Goal: Task Accomplishment & Management: Manage account settings

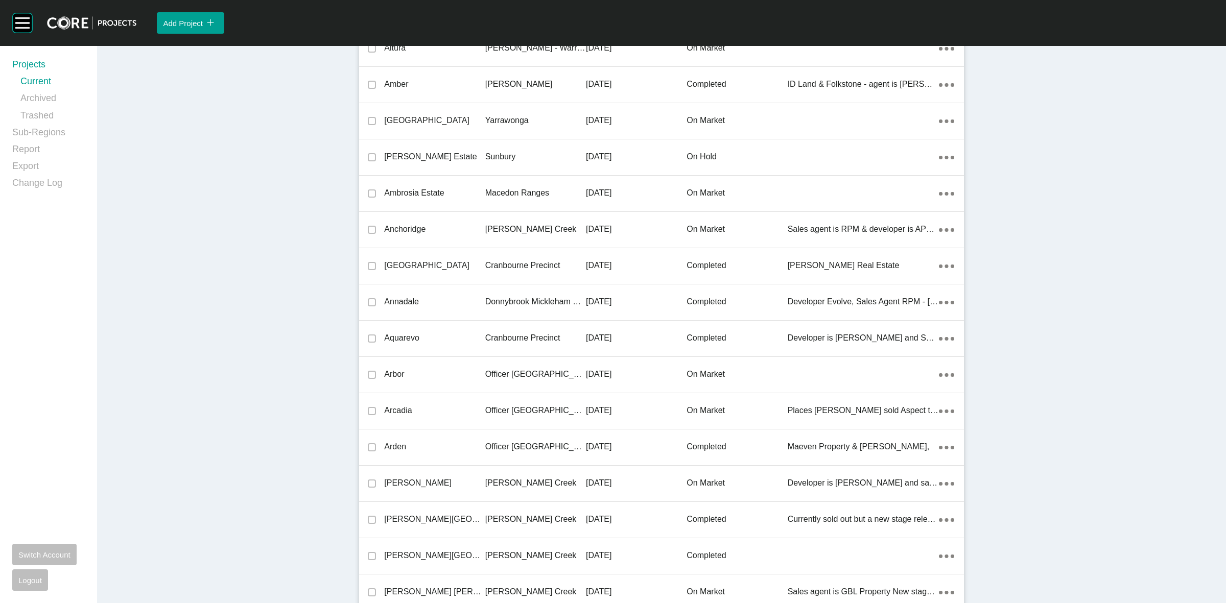
scroll to position [3533, 0]
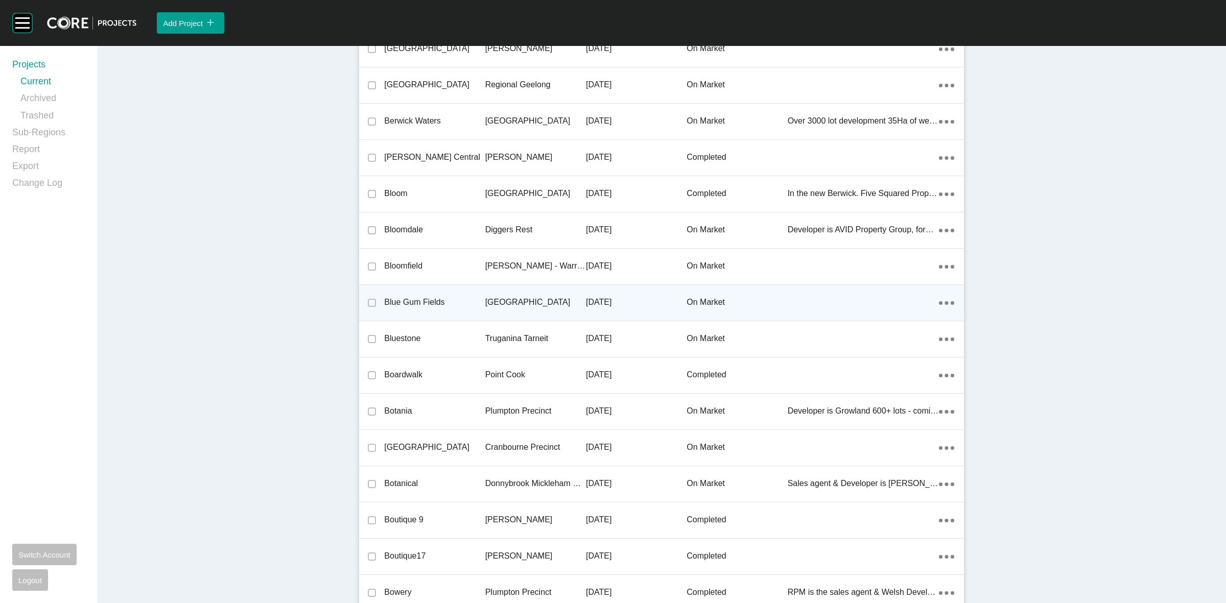
click at [514, 300] on p "[GEOGRAPHIC_DATA]" at bounding box center [535, 302] width 101 height 11
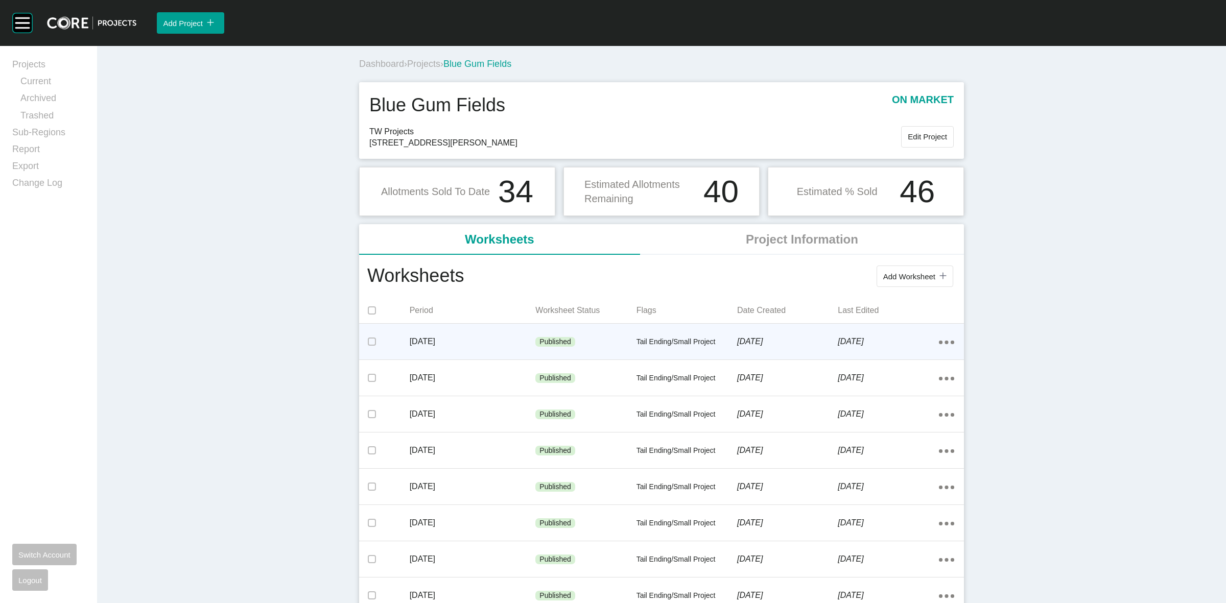
click at [519, 342] on p "[DATE]" at bounding box center [473, 341] width 126 height 11
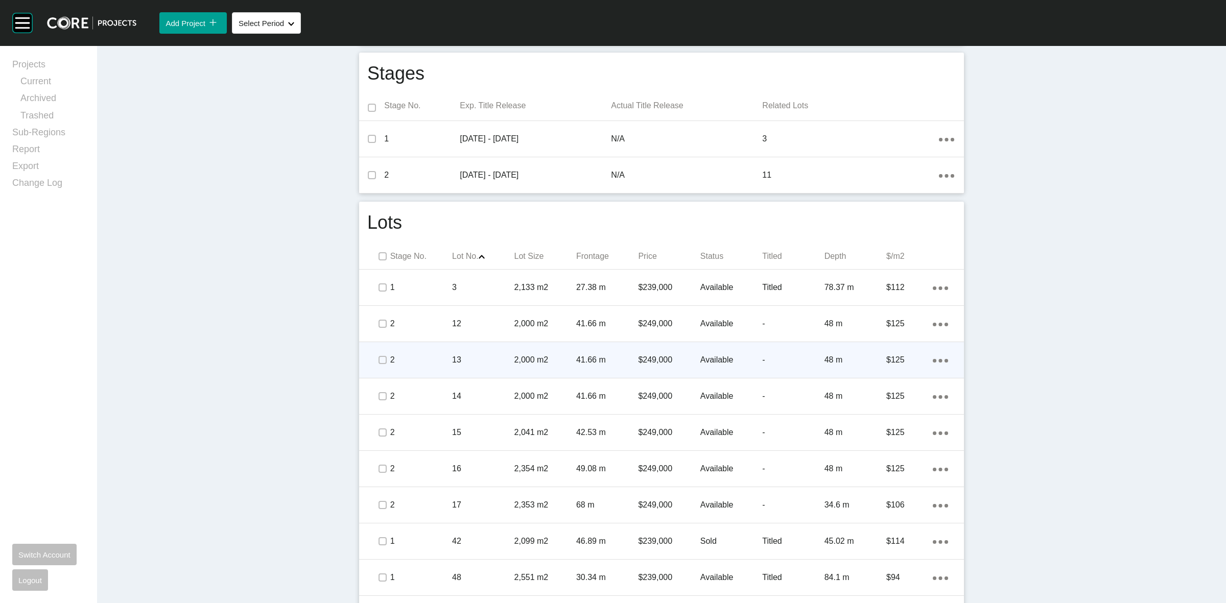
scroll to position [383, 0]
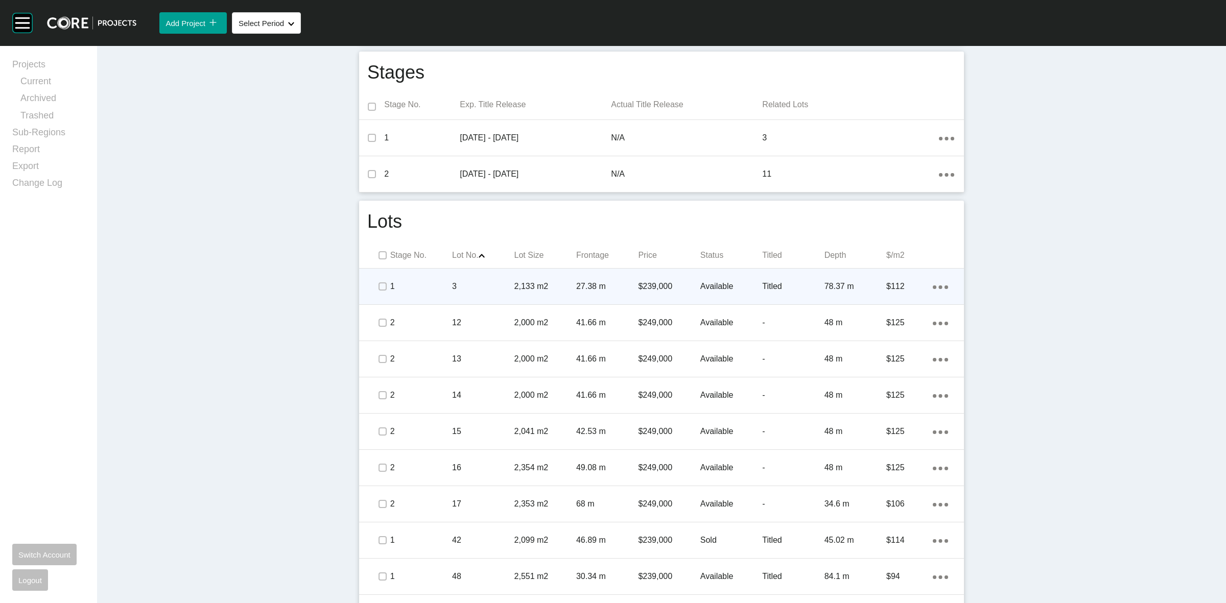
click at [486, 294] on div "3" at bounding box center [483, 287] width 62 height 32
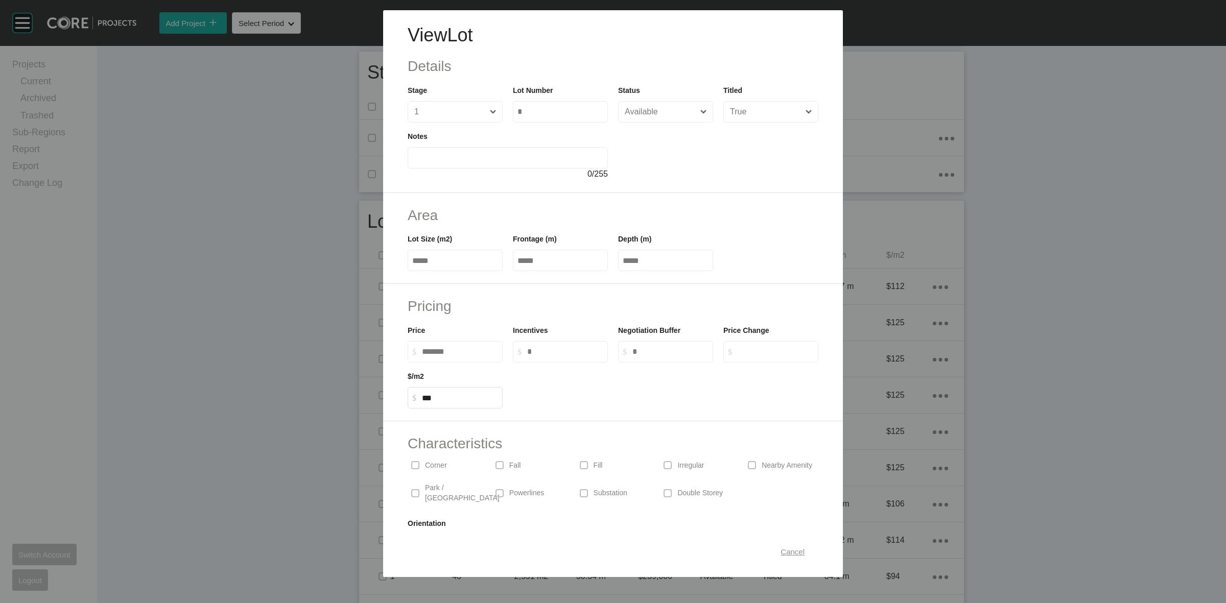
click at [781, 556] on span "Cancel" at bounding box center [793, 552] width 24 height 9
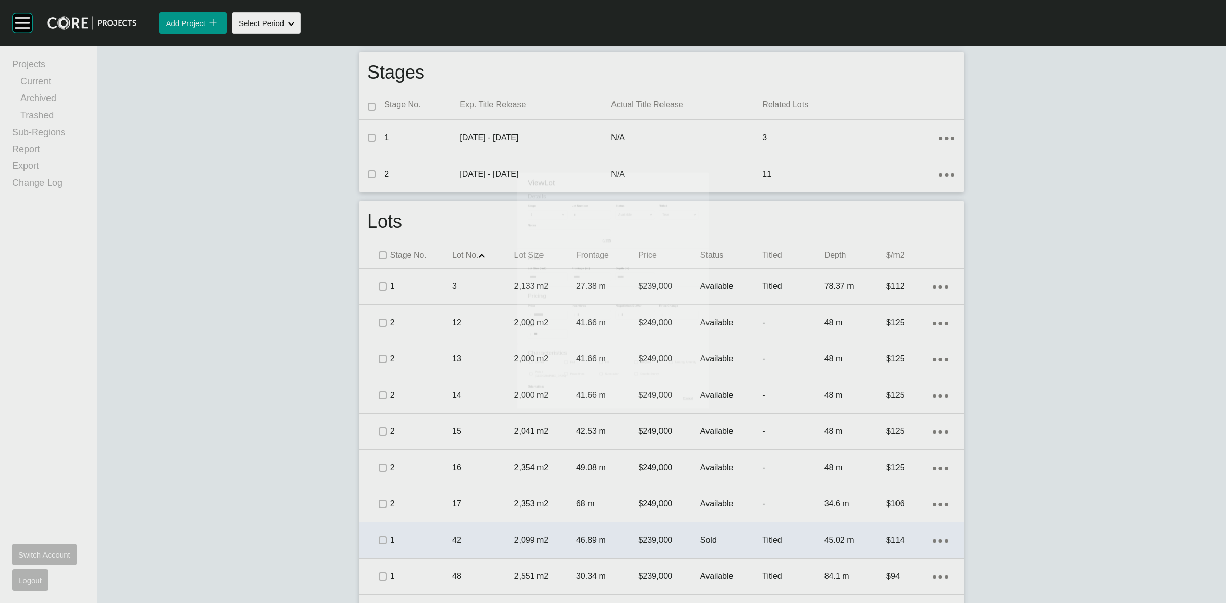
click at [680, 555] on div "$239,000" at bounding box center [669, 541] width 62 height 32
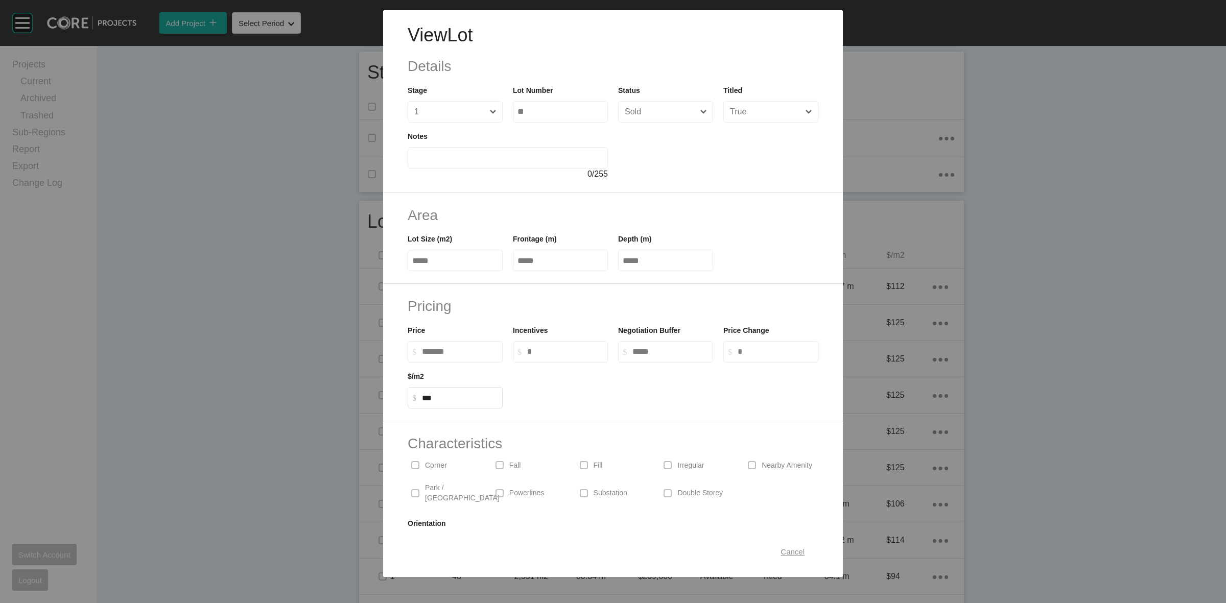
click at [787, 552] on span "Cancel" at bounding box center [793, 552] width 24 height 9
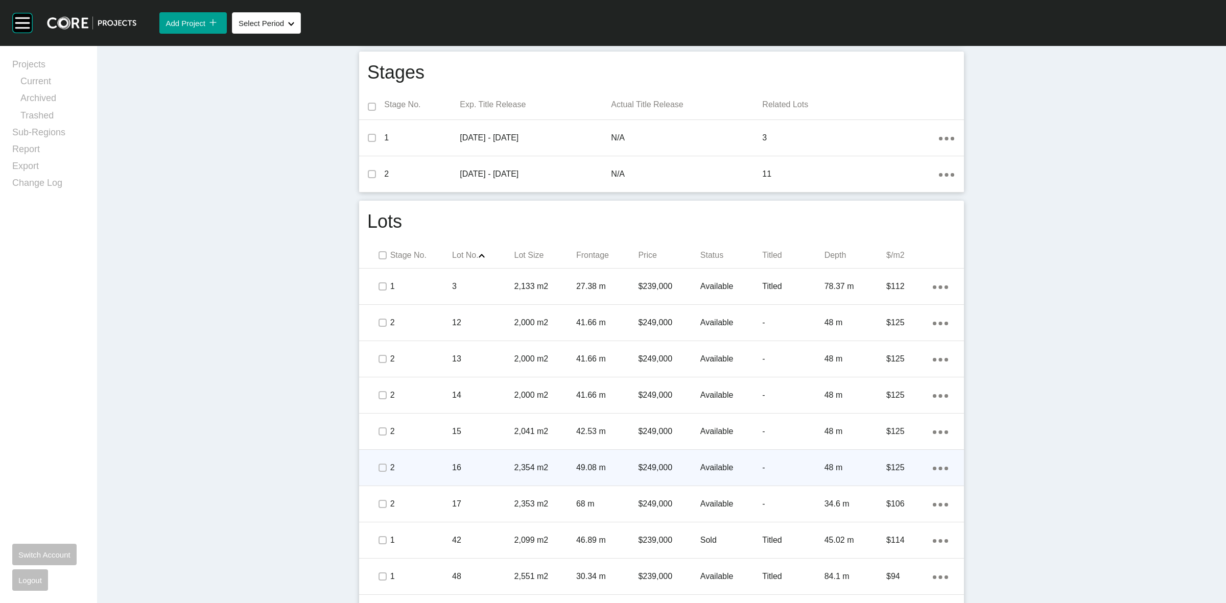
click at [708, 477] on div "Available" at bounding box center [731, 468] width 62 height 32
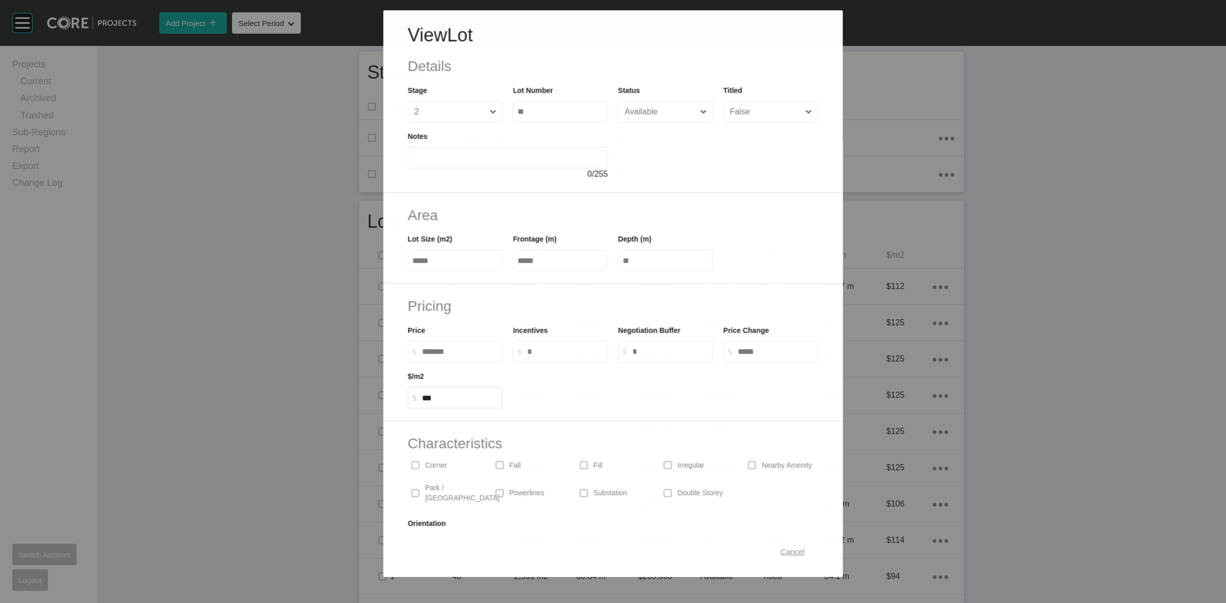
click at [781, 552] on span "Cancel" at bounding box center [793, 551] width 24 height 9
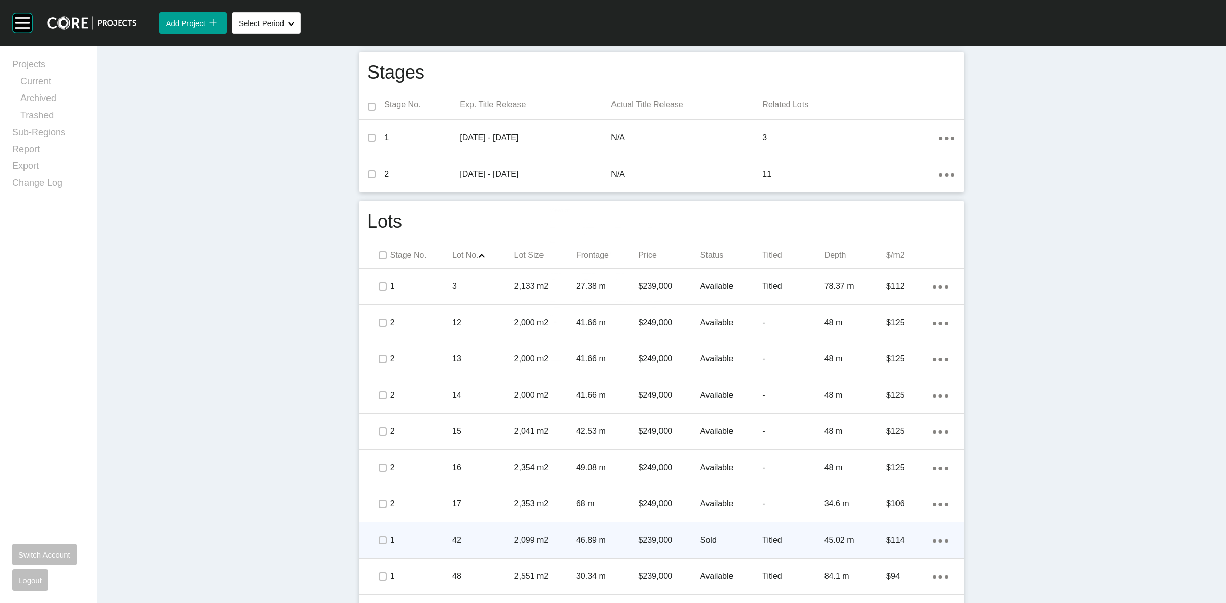
click at [670, 548] on div "$239,000" at bounding box center [669, 541] width 62 height 32
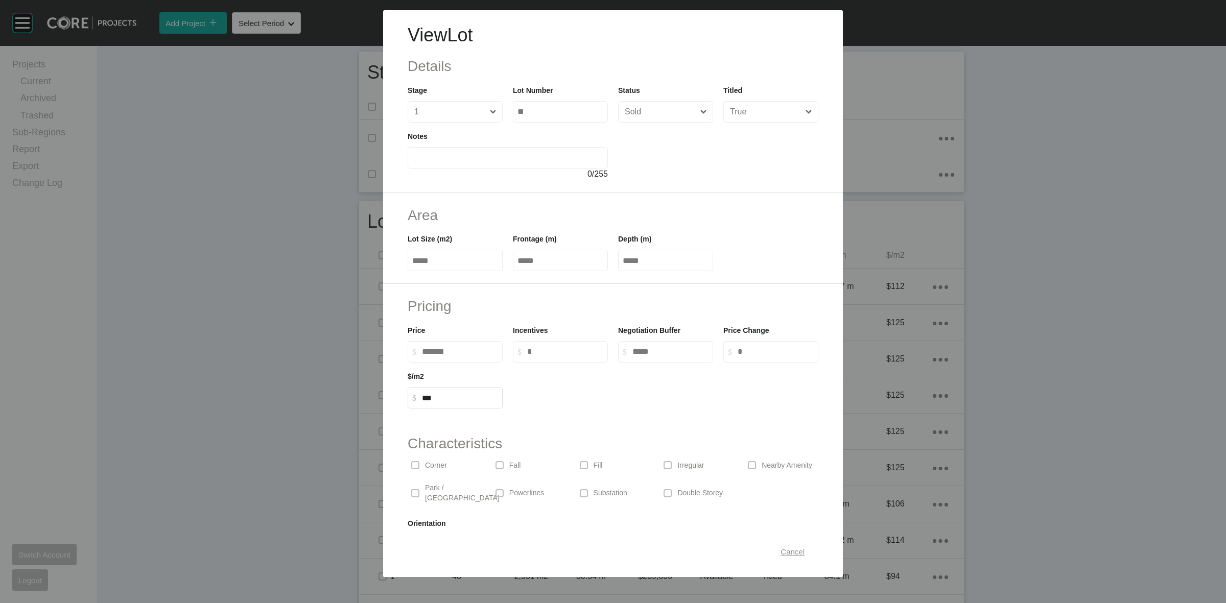
click at [781, 551] on span "Cancel" at bounding box center [793, 552] width 24 height 9
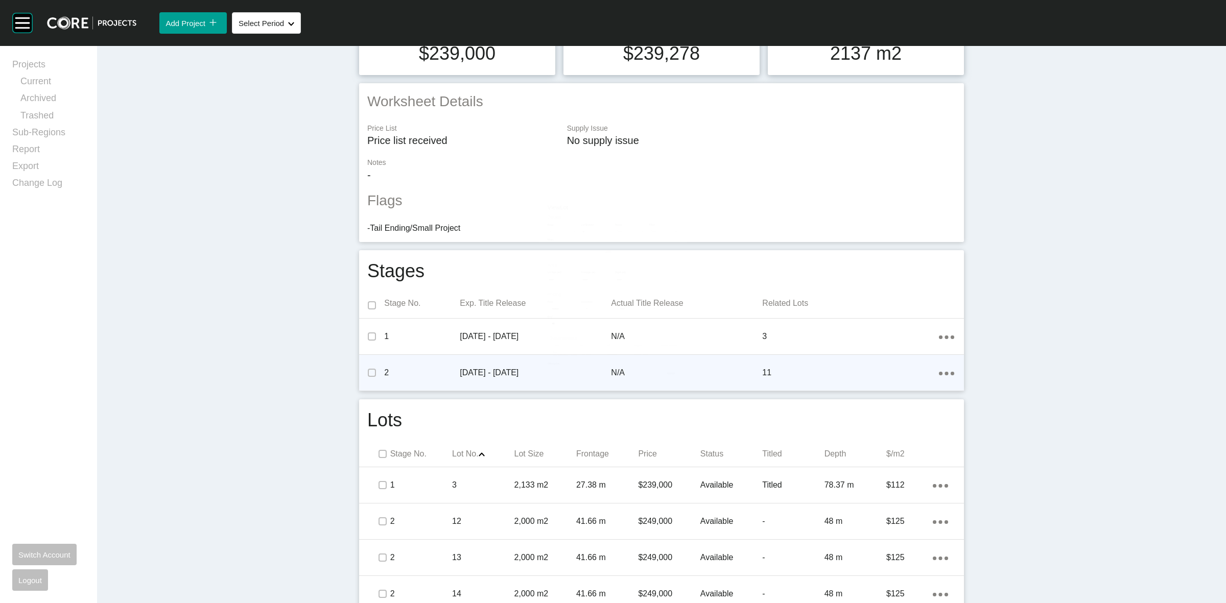
scroll to position [0, 0]
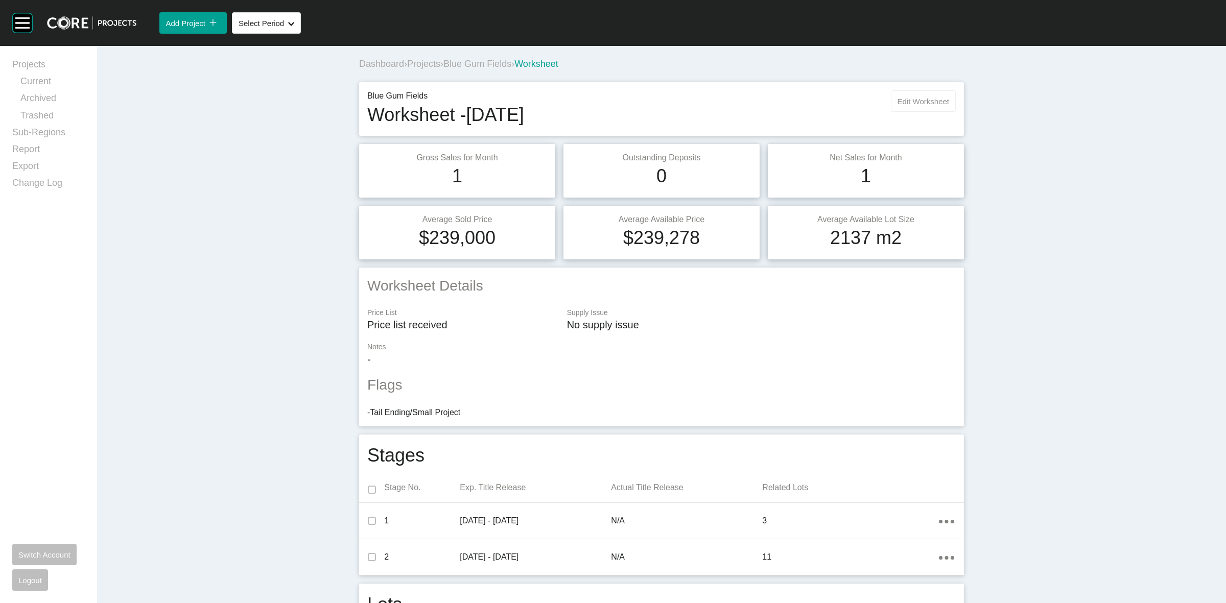
click at [920, 95] on button "Edit Worksheet" at bounding box center [923, 100] width 65 height 21
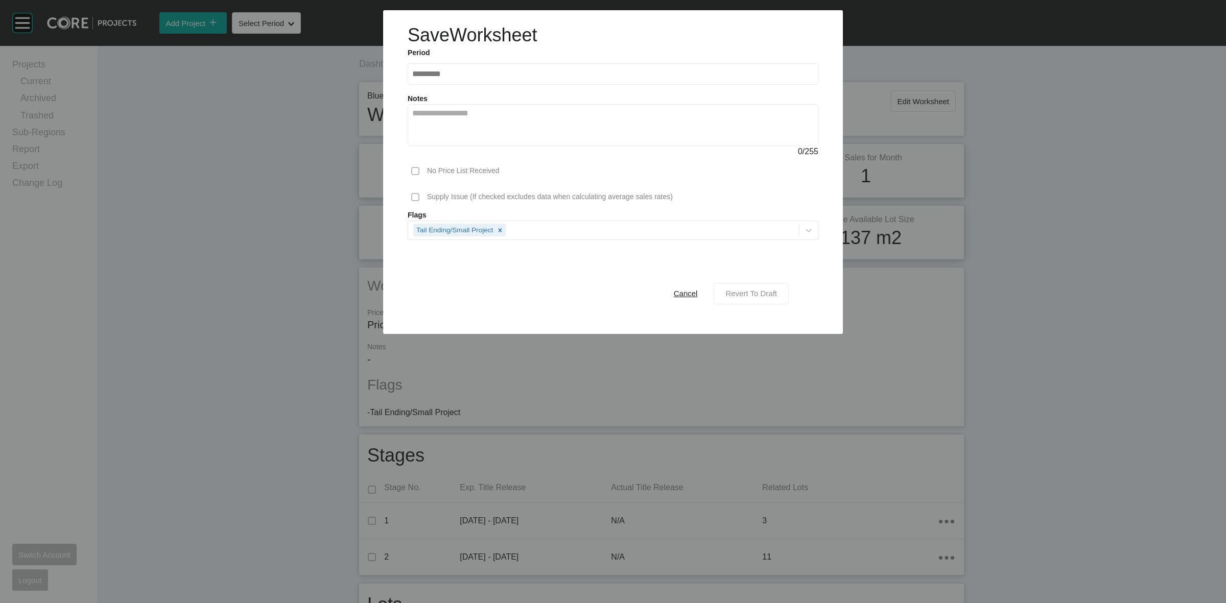
click at [751, 295] on span "Revert To Draft" at bounding box center [751, 293] width 52 height 9
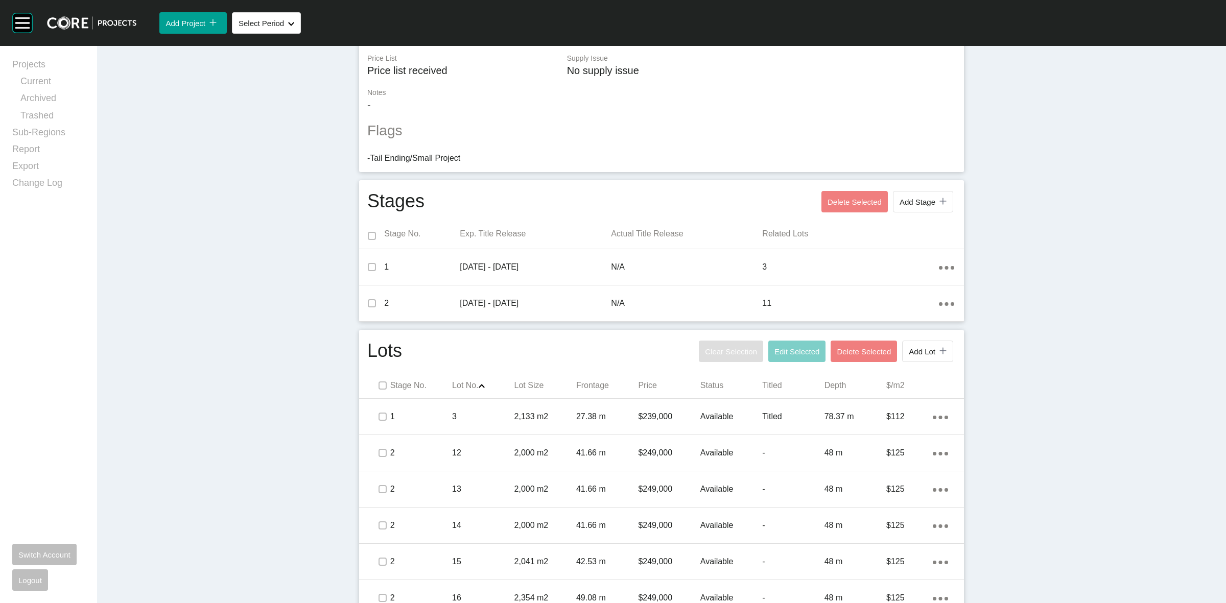
scroll to position [255, 0]
drag, startPoint x: 381, startPoint y: 387, endPoint x: 653, endPoint y: 379, distance: 271.9
click at [379, 386] on label at bounding box center [383, 385] width 8 height 8
click at [803, 354] on span "Edit Selected" at bounding box center [797, 350] width 45 height 9
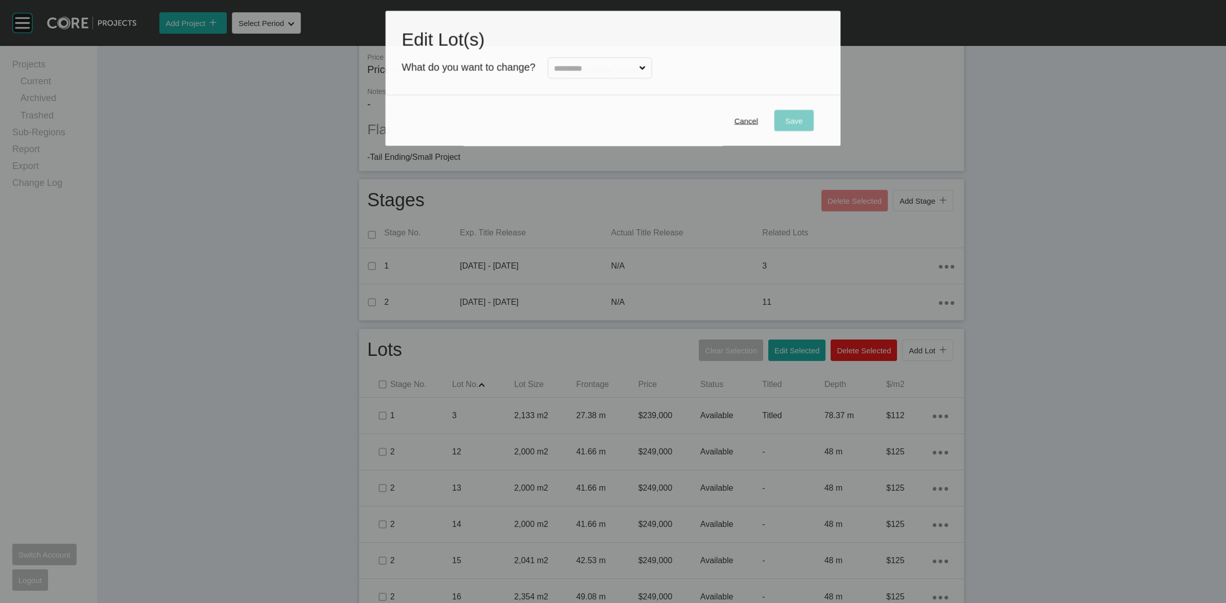
click at [622, 72] on input "text" at bounding box center [594, 68] width 85 height 20
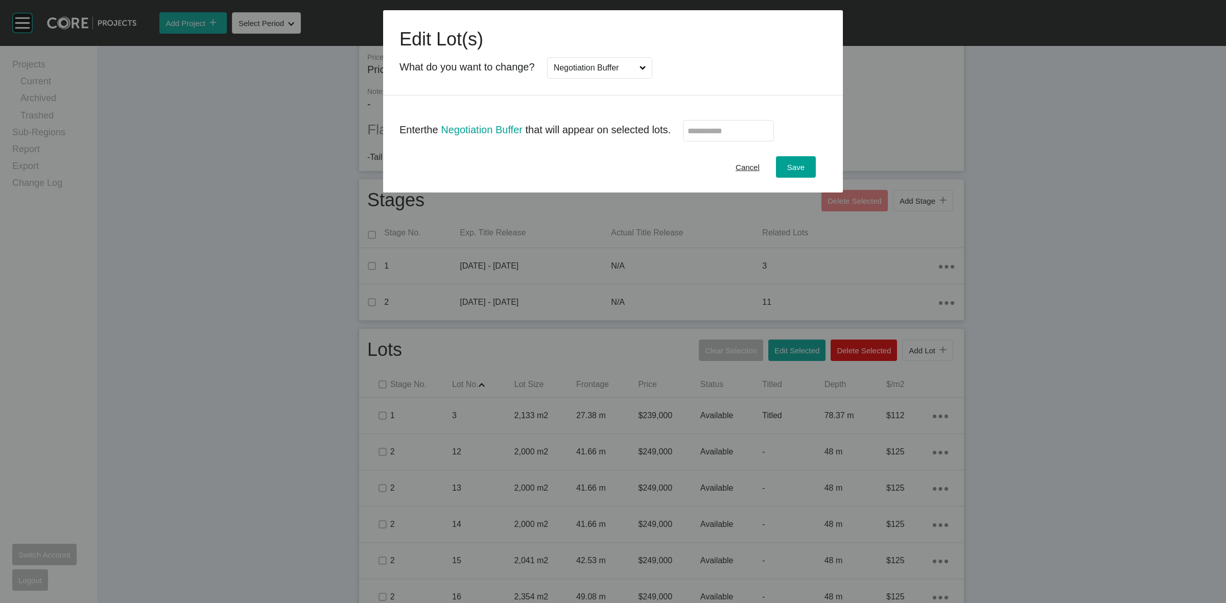
scroll to position [0, 0]
click at [702, 133] on input "text" at bounding box center [729, 131] width 82 height 9
type input "******"
drag, startPoint x: 712, startPoint y: 109, endPoint x: 725, endPoint y: 108, distance: 13.8
click at [715, 105] on div "Enter the Negotiation Buffer that will appear on selected lots. ******" at bounding box center [613, 119] width 460 height 46
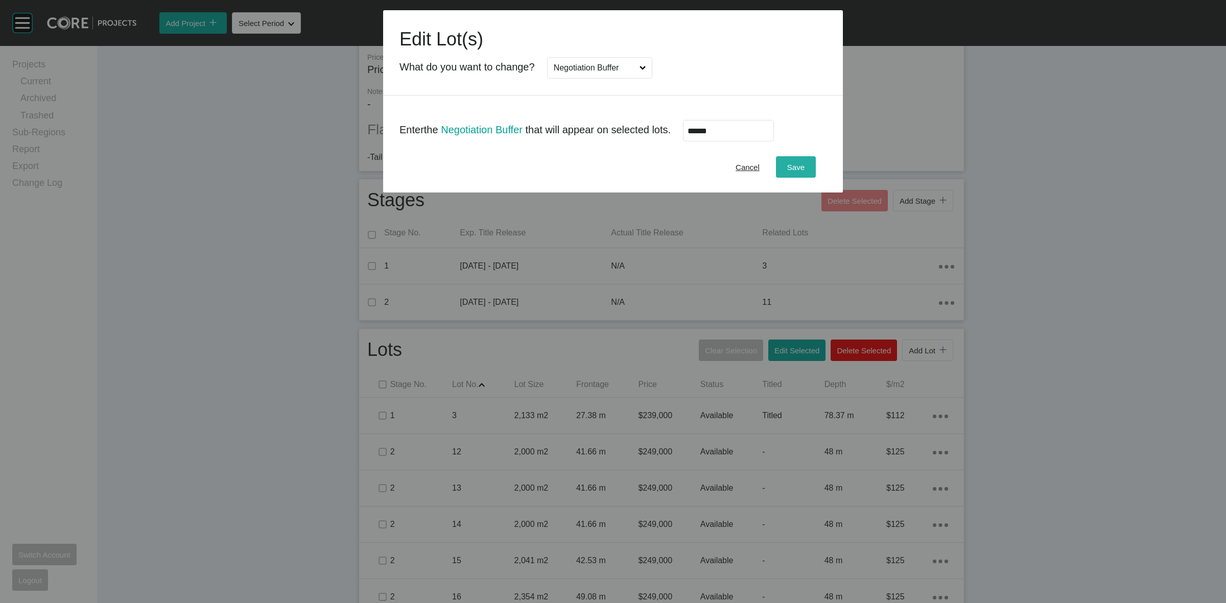
click at [799, 163] on span "Save" at bounding box center [795, 167] width 17 height 9
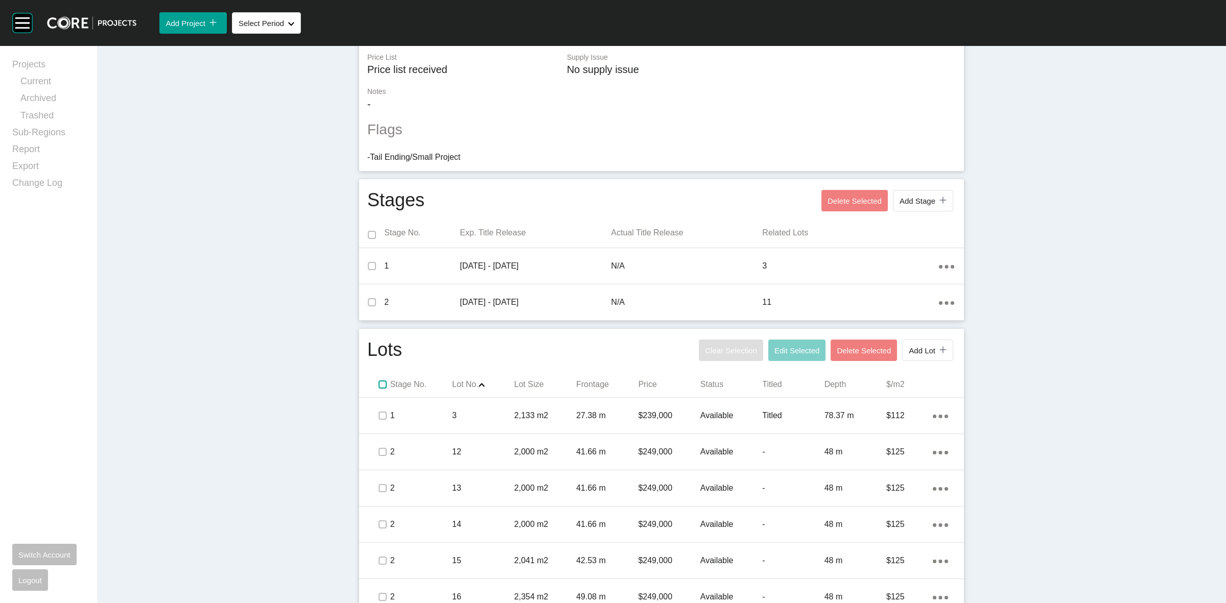
drag, startPoint x: 378, startPoint y: 387, endPoint x: 662, endPoint y: 359, distance: 285.4
click at [379, 387] on label at bounding box center [383, 385] width 8 height 8
click at [795, 348] on span "Edit Selected" at bounding box center [797, 350] width 45 height 9
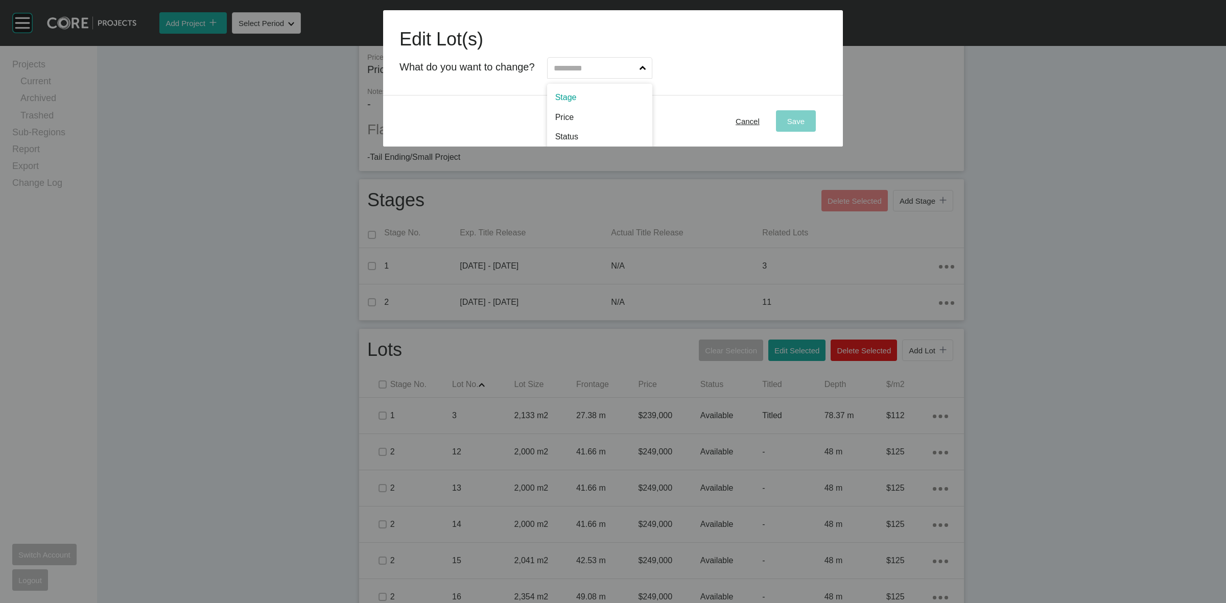
click at [601, 60] on input "text" at bounding box center [595, 68] width 86 height 20
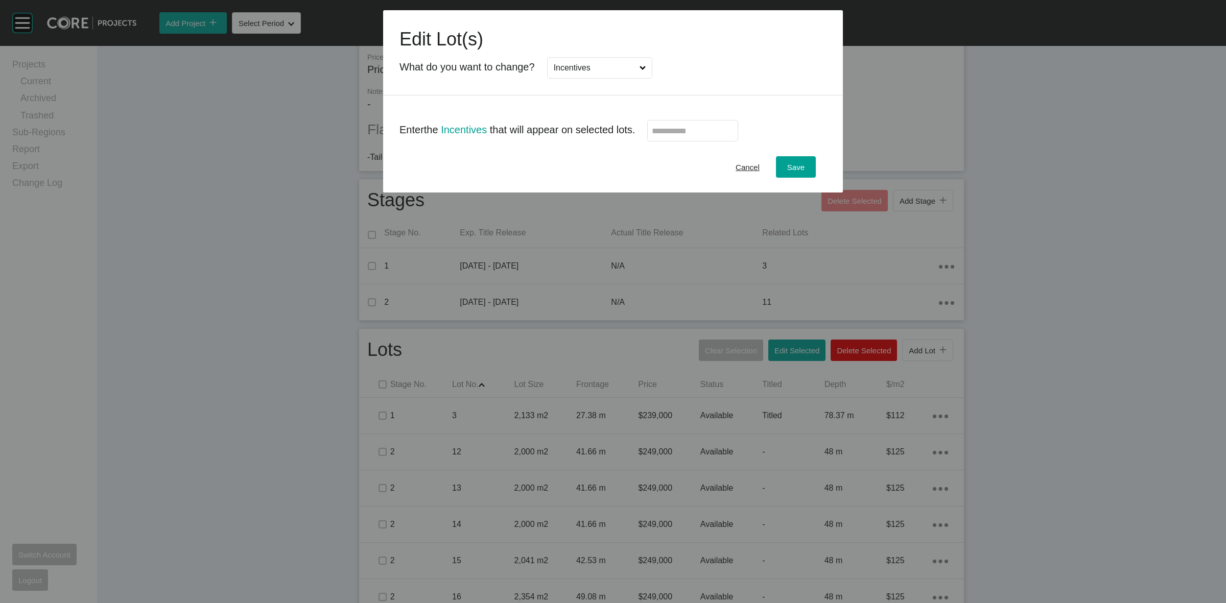
click at [700, 134] on input "text" at bounding box center [693, 131] width 82 height 9
type input "*"
click at [795, 163] on span "Save" at bounding box center [795, 167] width 17 height 9
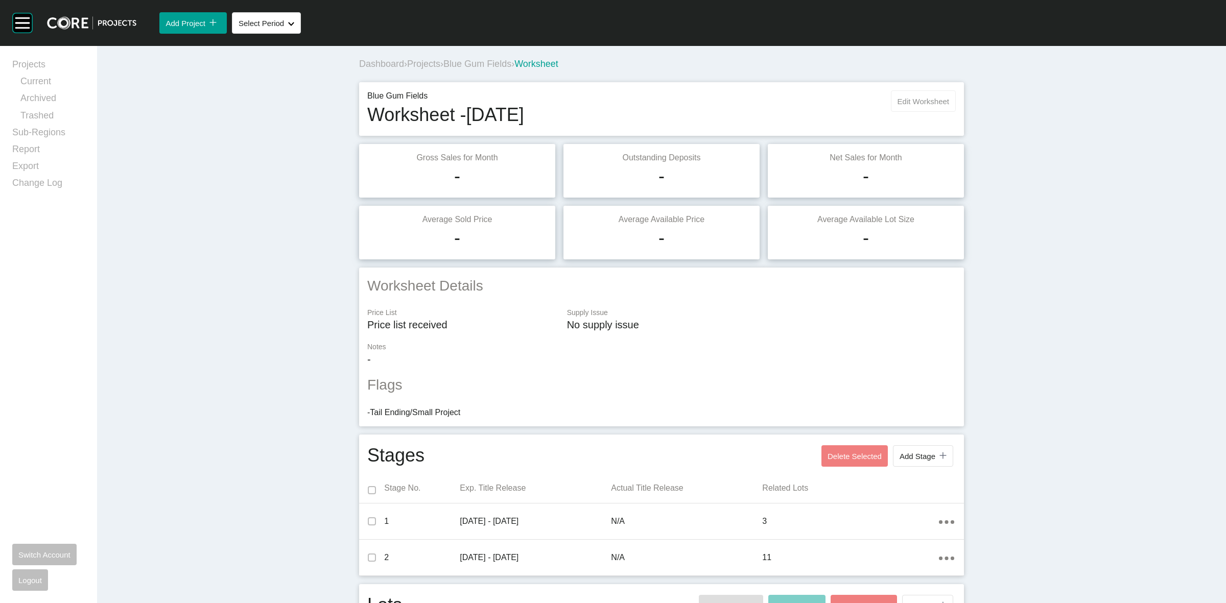
click at [899, 108] on button "Edit Worksheet" at bounding box center [923, 100] width 65 height 21
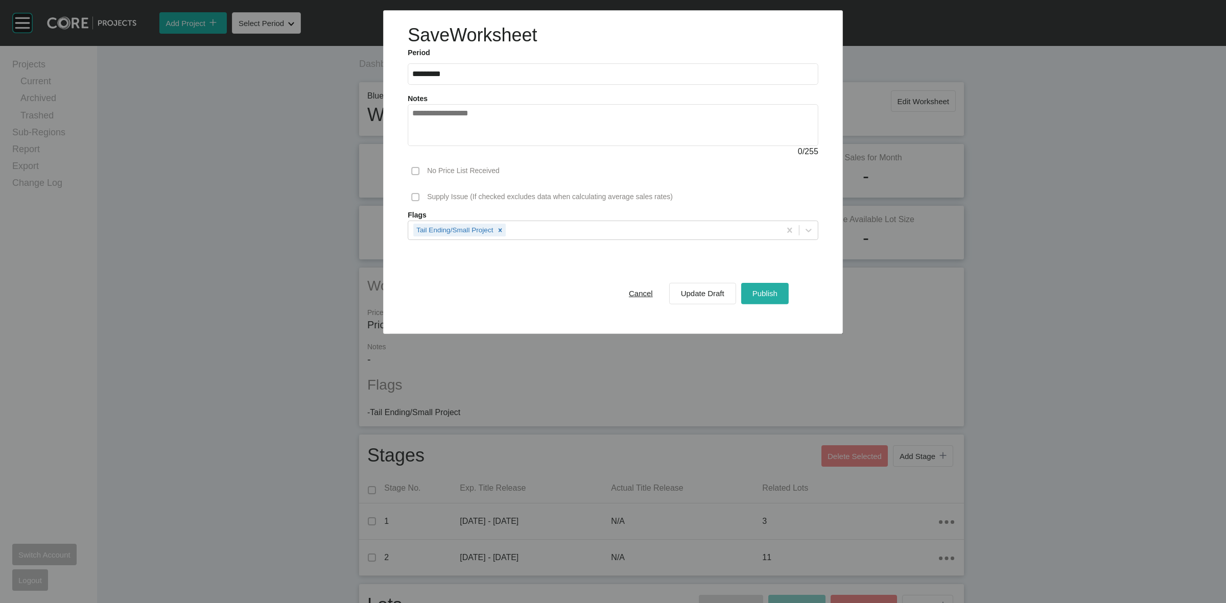
click at [771, 295] on span "Publish" at bounding box center [765, 293] width 25 height 9
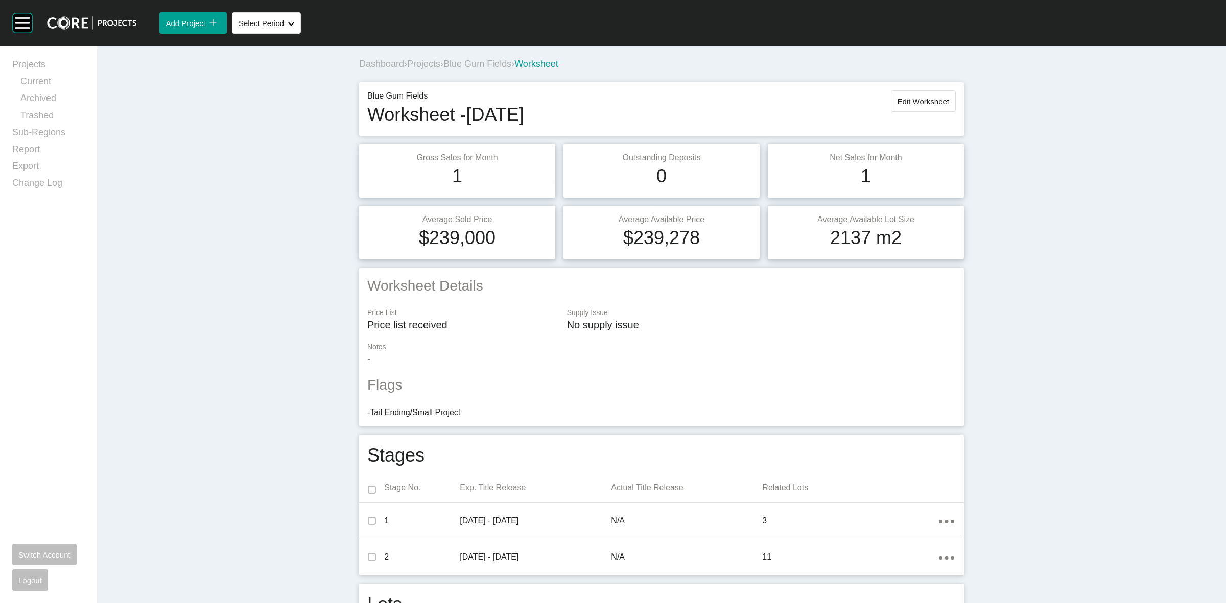
click at [484, 62] on span "Blue Gum Fields" at bounding box center [477, 64] width 68 height 10
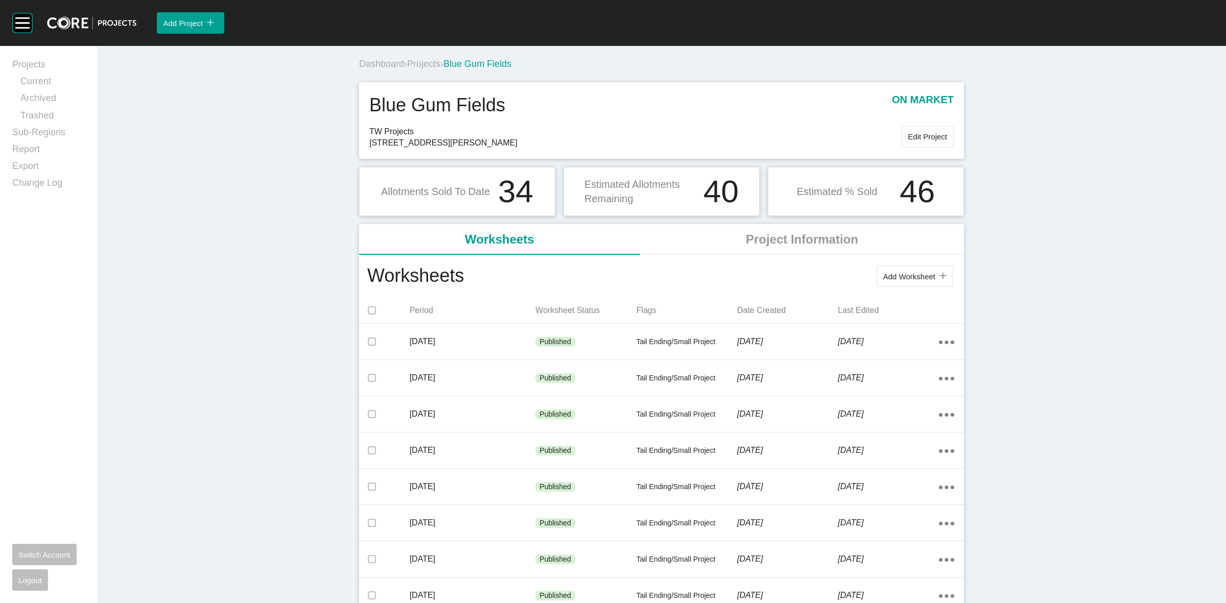
click at [424, 65] on span "Projects" at bounding box center [423, 64] width 33 height 10
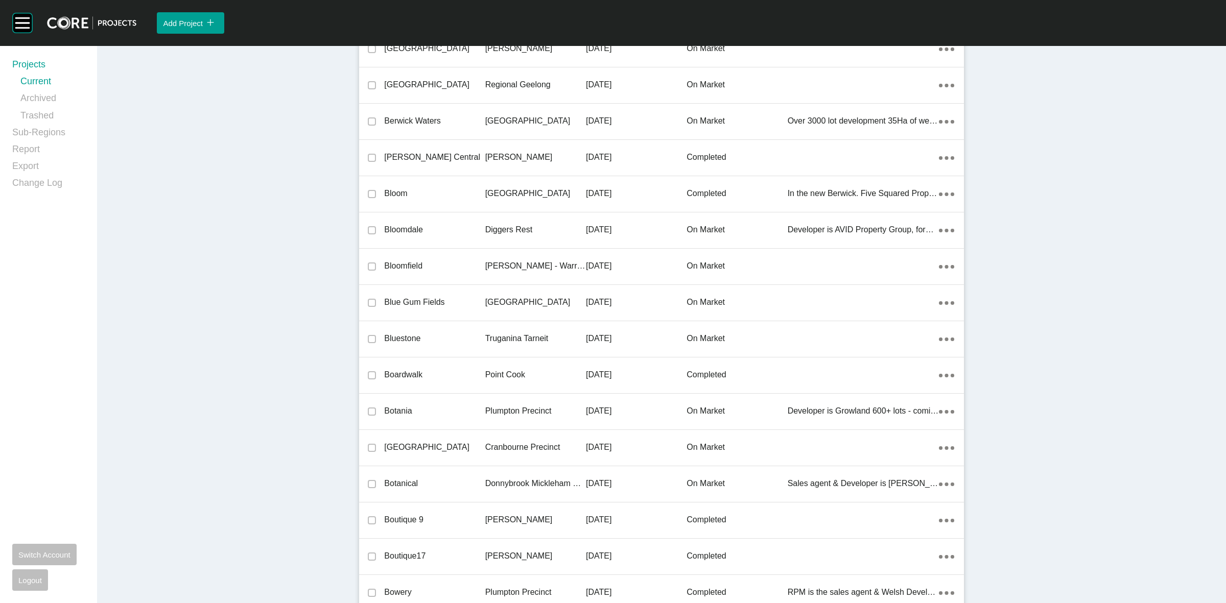
scroll to position [24130, 0]
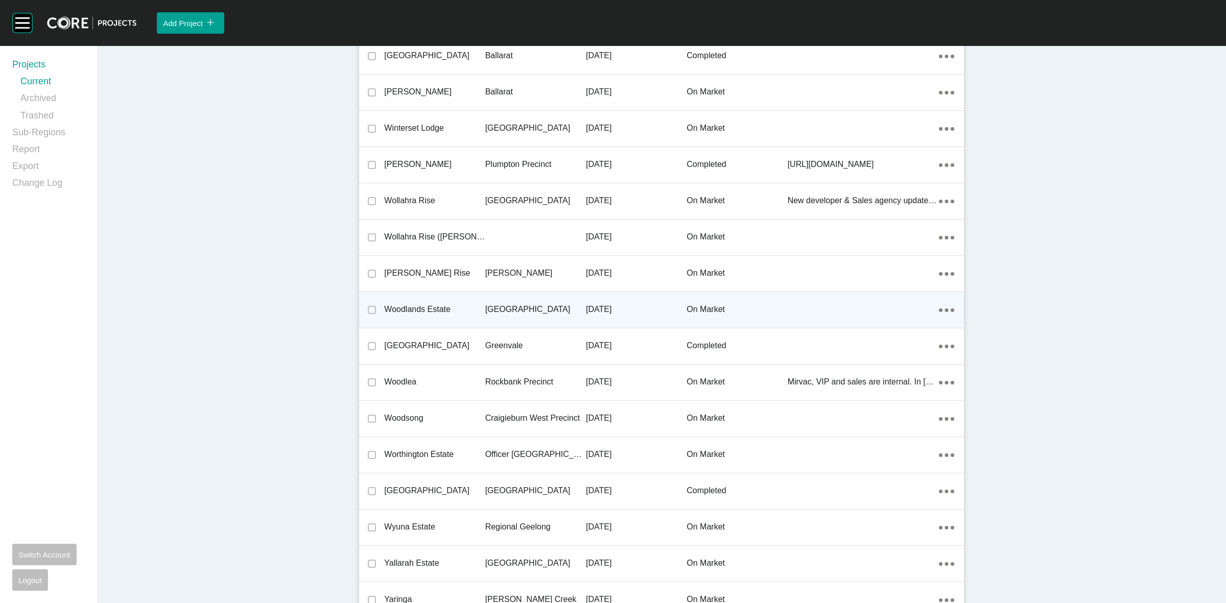
click at [522, 304] on p "[GEOGRAPHIC_DATA]" at bounding box center [535, 309] width 101 height 11
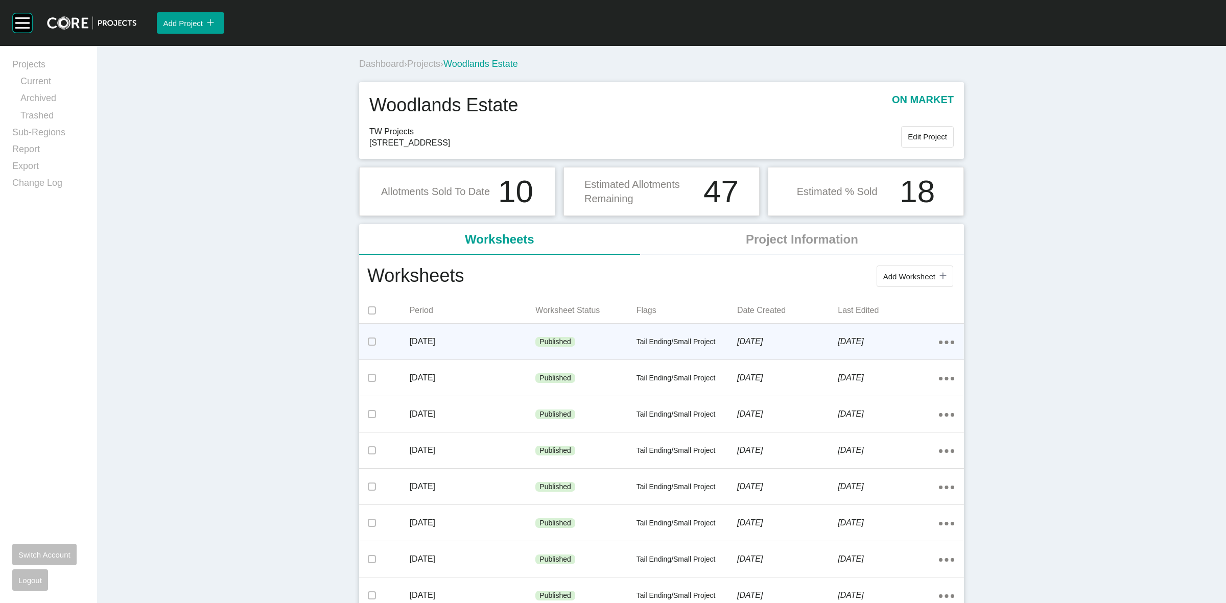
click at [541, 342] on p "Published" at bounding box center [556, 342] width 32 height 10
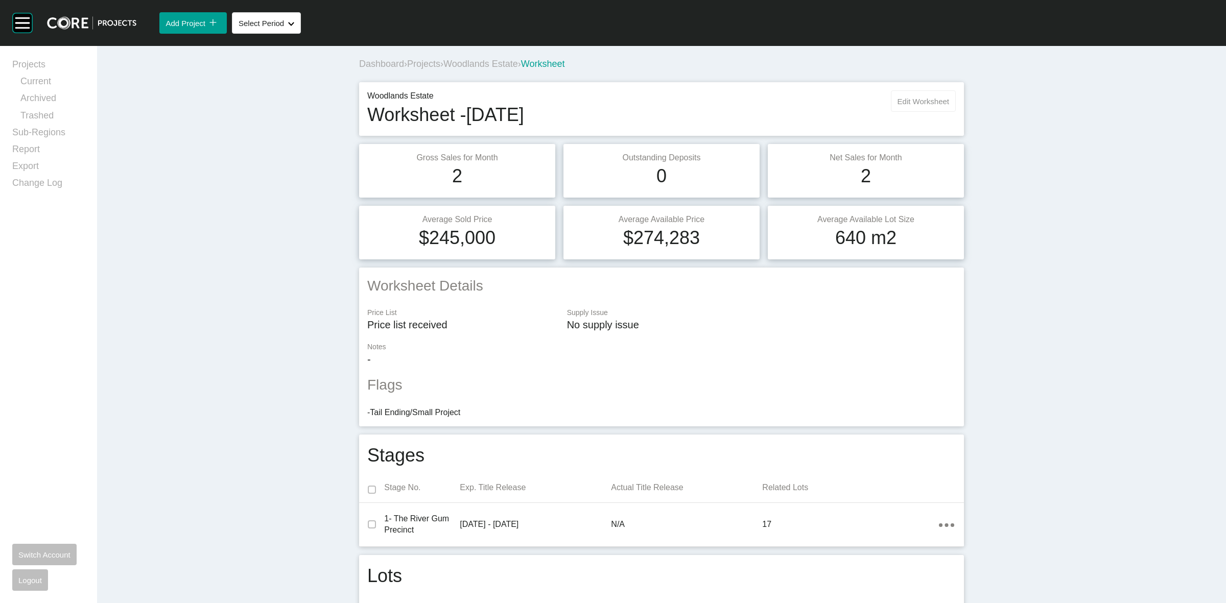
click at [910, 102] on span "Edit Worksheet" at bounding box center [924, 101] width 52 height 9
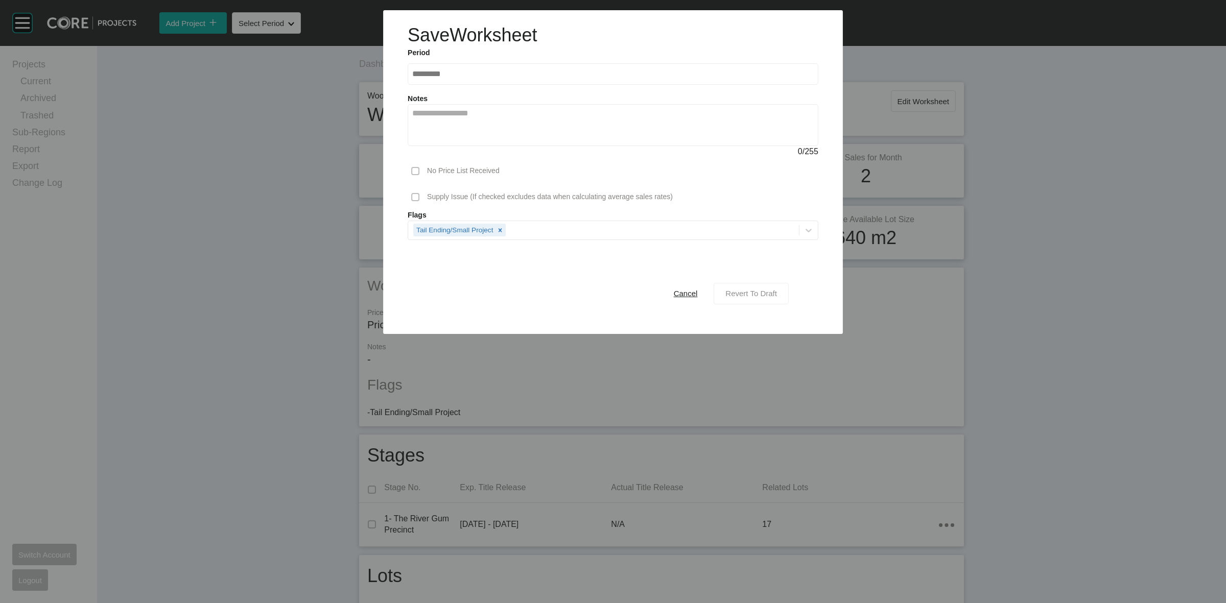
click at [746, 295] on span "Revert To Draft" at bounding box center [751, 293] width 52 height 9
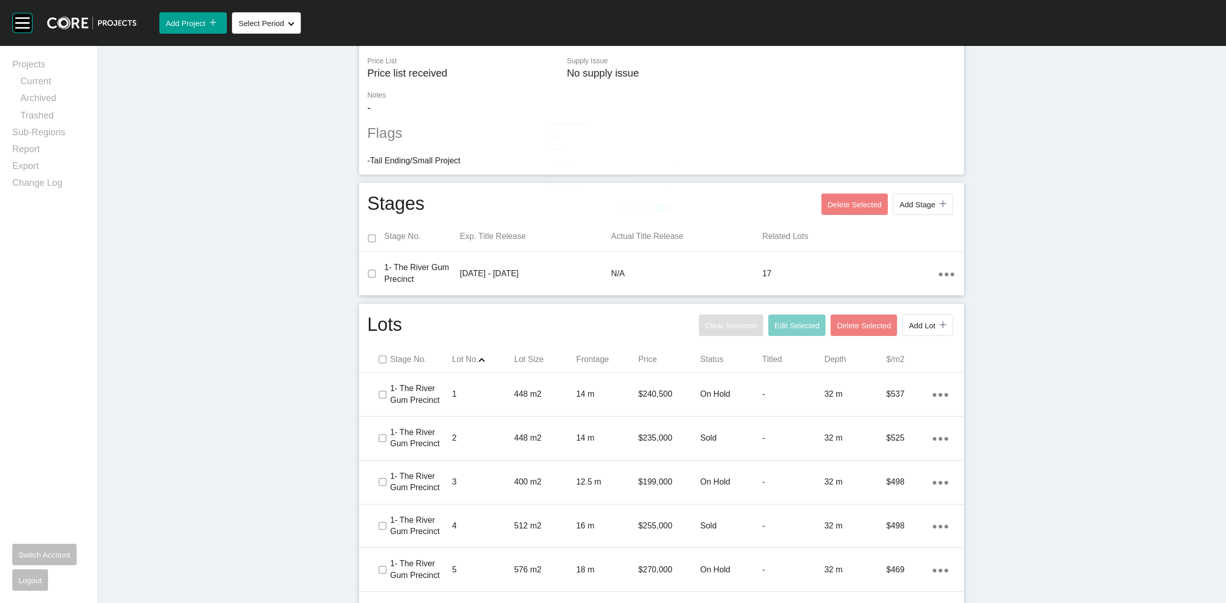
scroll to position [319, 0]
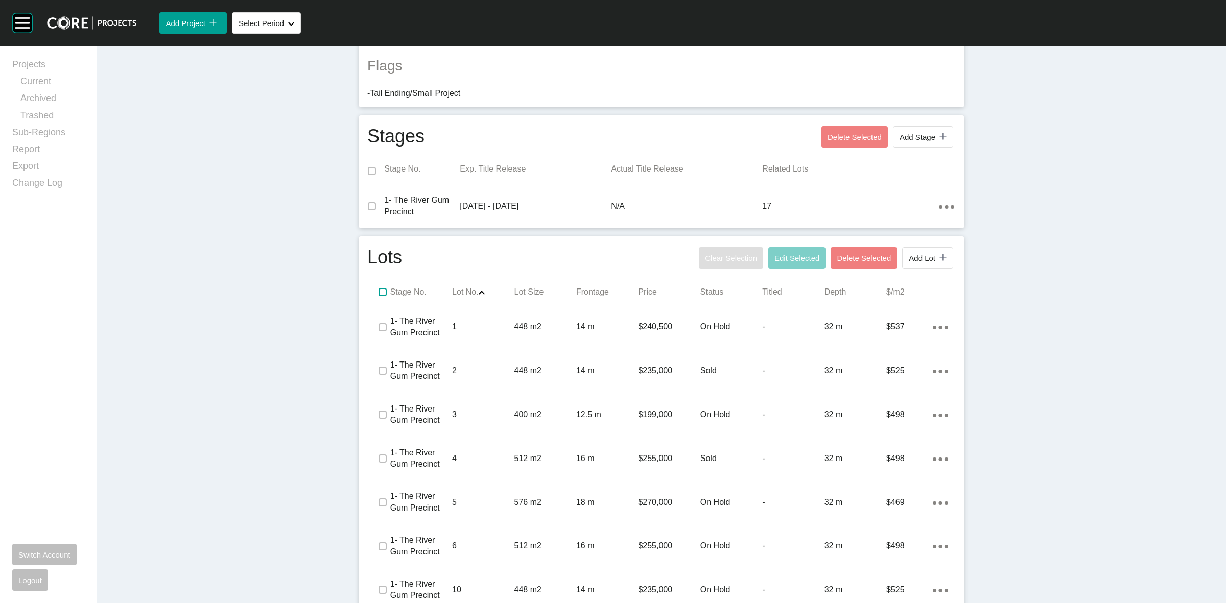
drag, startPoint x: 376, startPoint y: 290, endPoint x: 560, endPoint y: 275, distance: 185.0
click at [379, 290] on label at bounding box center [383, 292] width 8 height 8
click at [775, 255] on span "Edit Selected" at bounding box center [797, 258] width 45 height 9
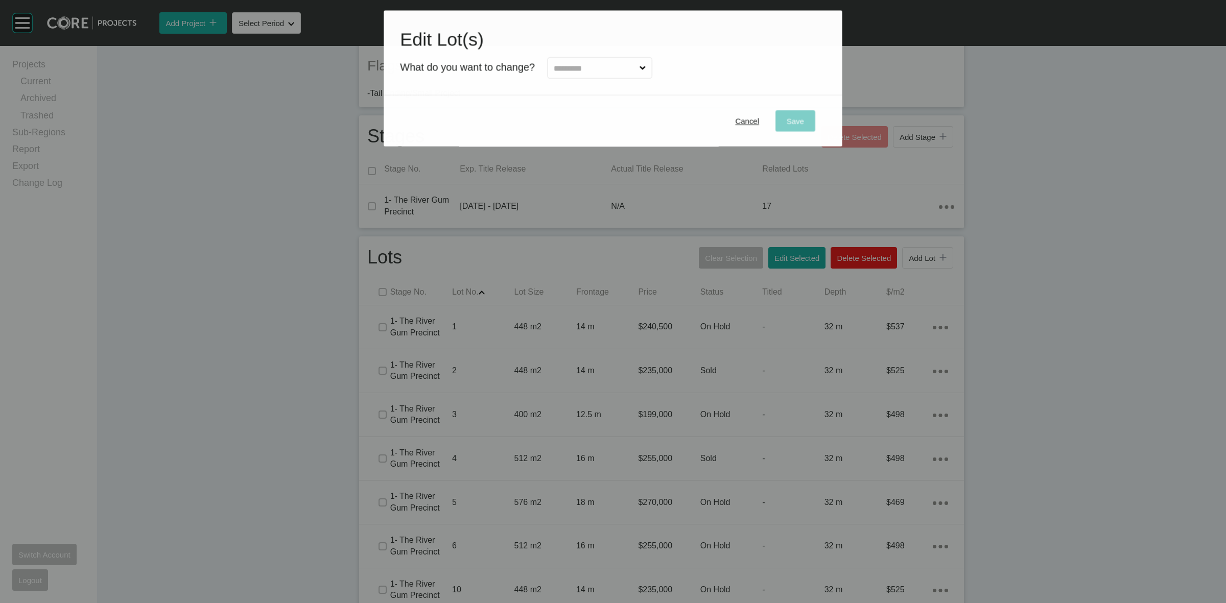
click at [576, 70] on input "text" at bounding box center [594, 68] width 85 height 20
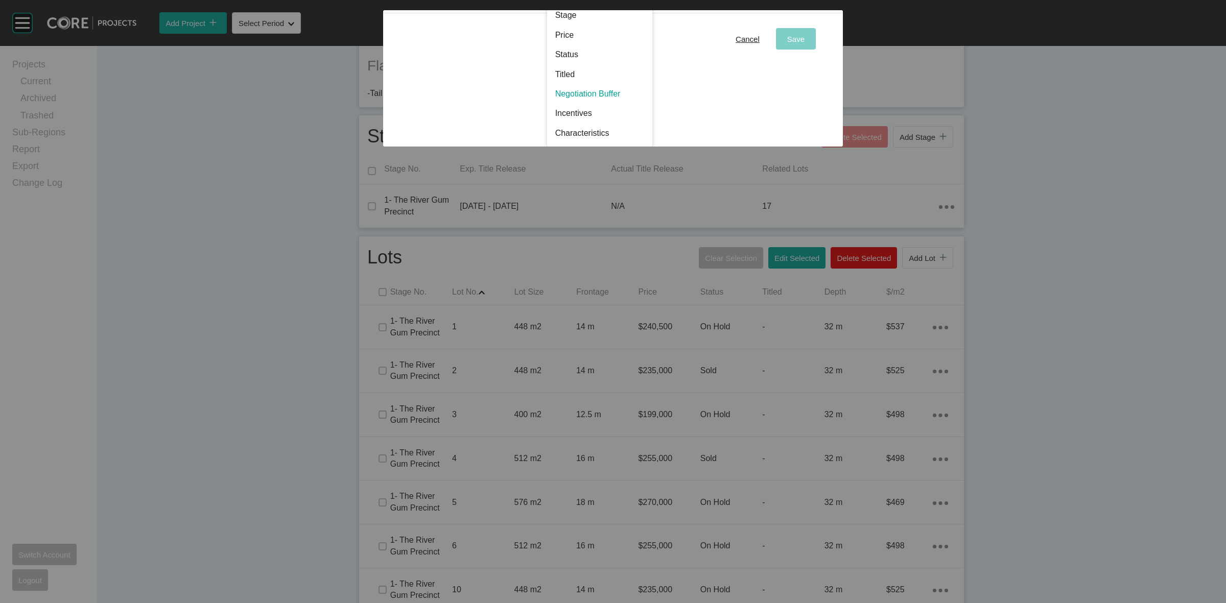
scroll to position [0, 0]
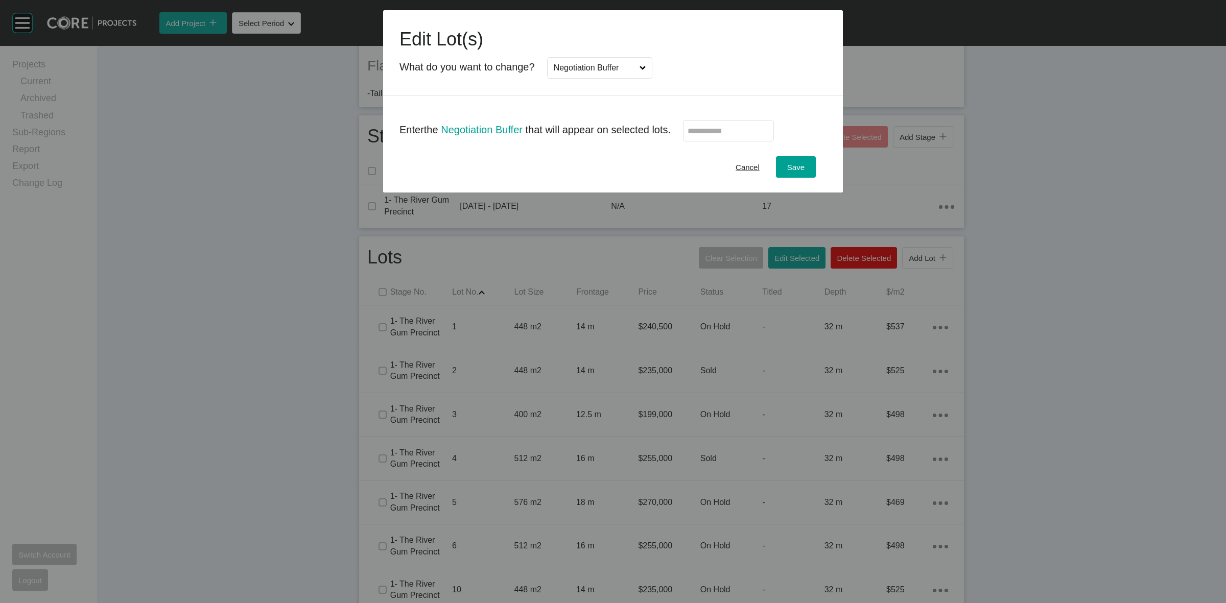
click at [703, 138] on label at bounding box center [728, 130] width 91 height 21
click at [703, 135] on input "text" at bounding box center [729, 131] width 82 height 9
type input "******"
click at [716, 93] on div "Edit Lot(s) What do you want to change? Negotiation Buffer" at bounding box center [613, 52] width 460 height 85
click at [792, 154] on div "Cancel Save" at bounding box center [613, 167] width 460 height 51
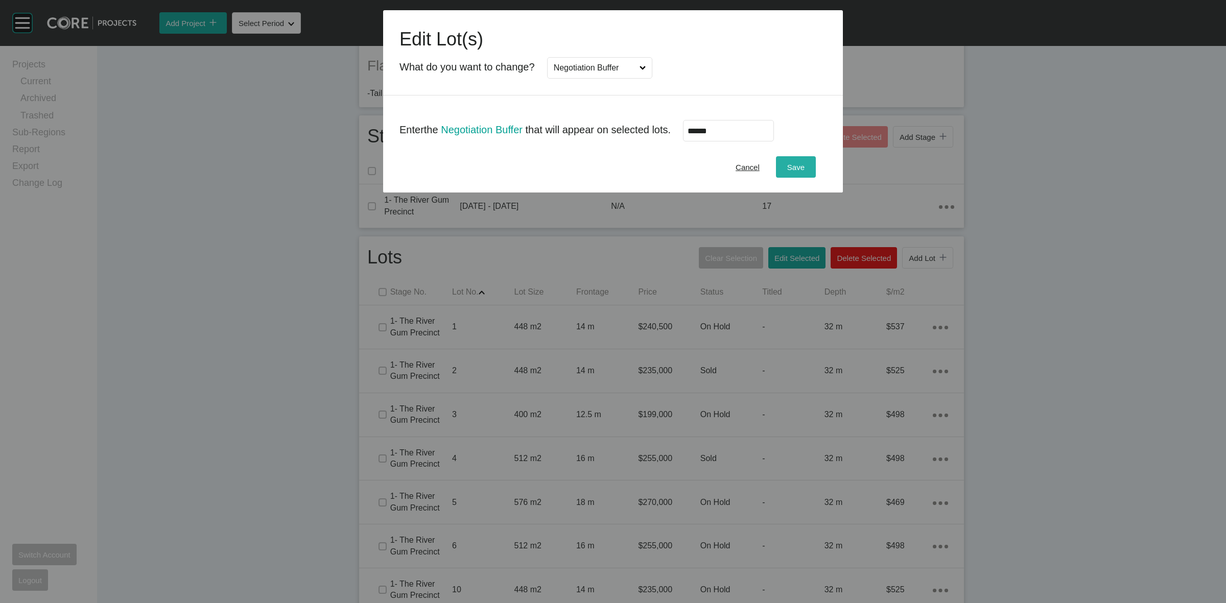
click at [810, 169] on button "Save" at bounding box center [796, 166] width 40 height 21
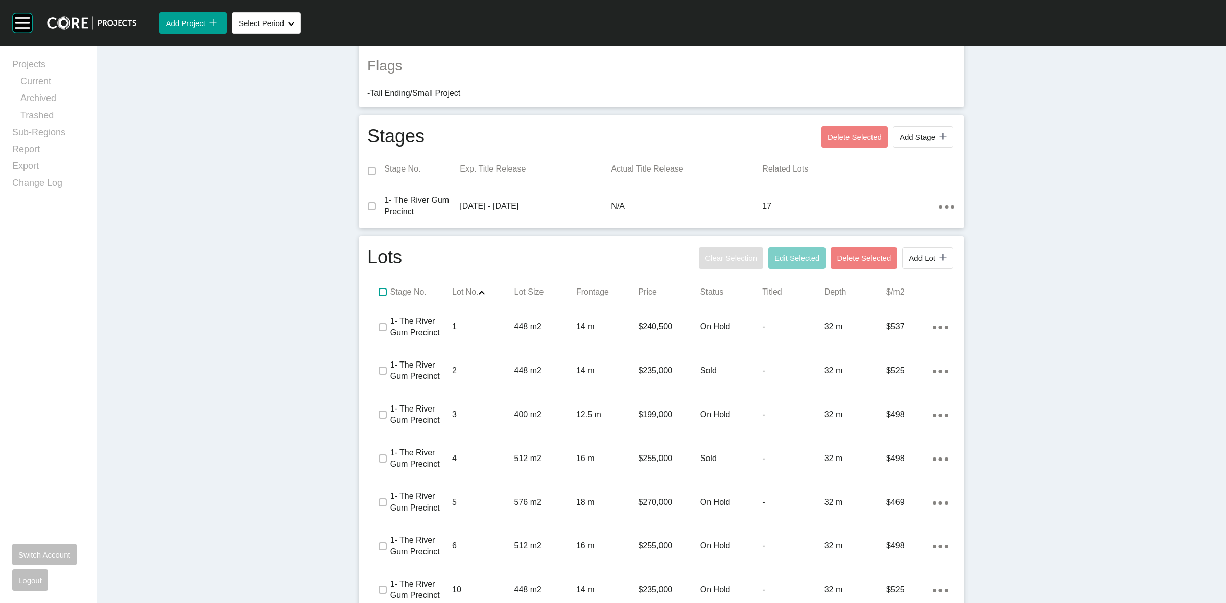
drag, startPoint x: 380, startPoint y: 292, endPoint x: 640, endPoint y: 267, distance: 261.3
click at [381, 292] on label at bounding box center [383, 292] width 8 height 8
click at [790, 253] on button "Edit Selected" at bounding box center [796, 257] width 57 height 21
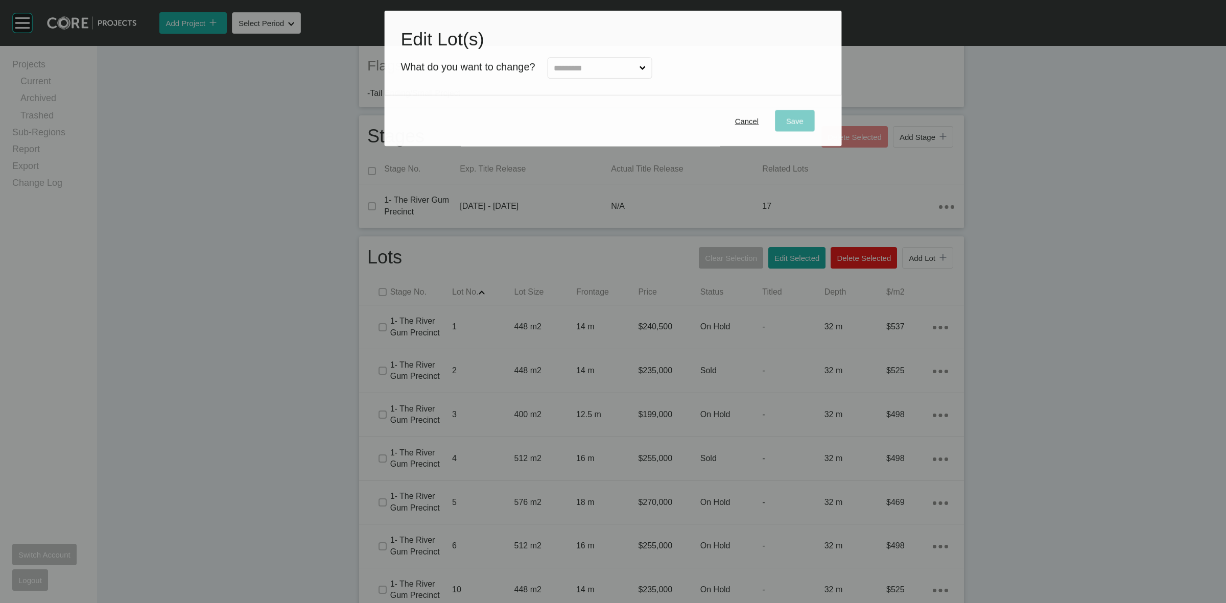
click at [605, 69] on input "text" at bounding box center [594, 68] width 85 height 20
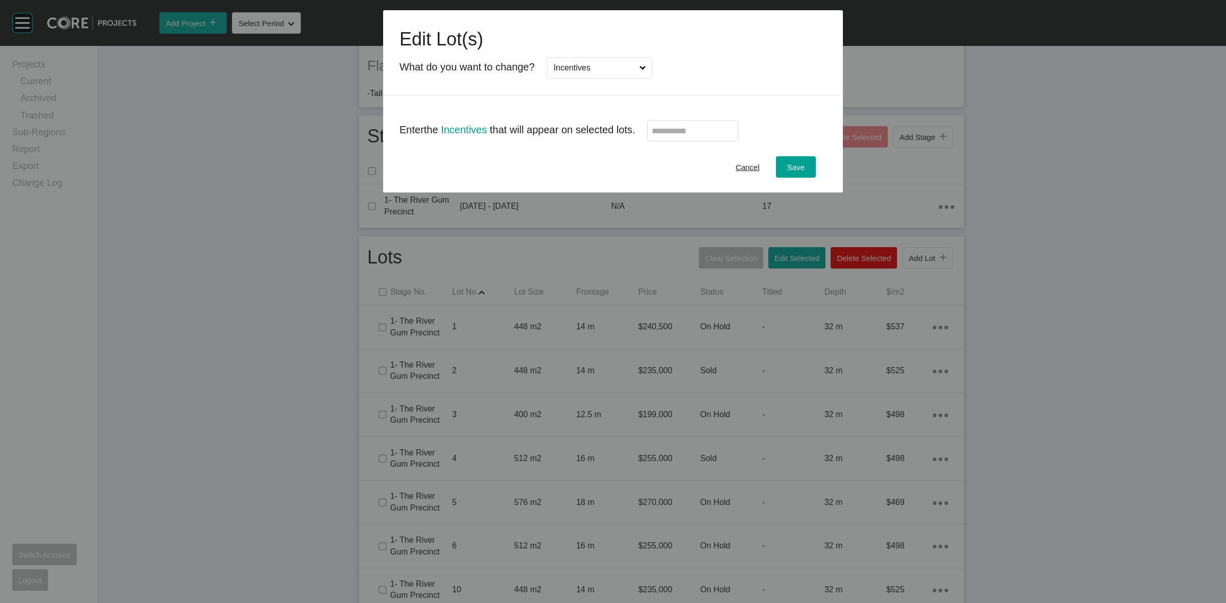
click at [714, 134] on input "text" at bounding box center [693, 131] width 82 height 9
type input "*"
click at [795, 164] on span "Save" at bounding box center [795, 167] width 17 height 9
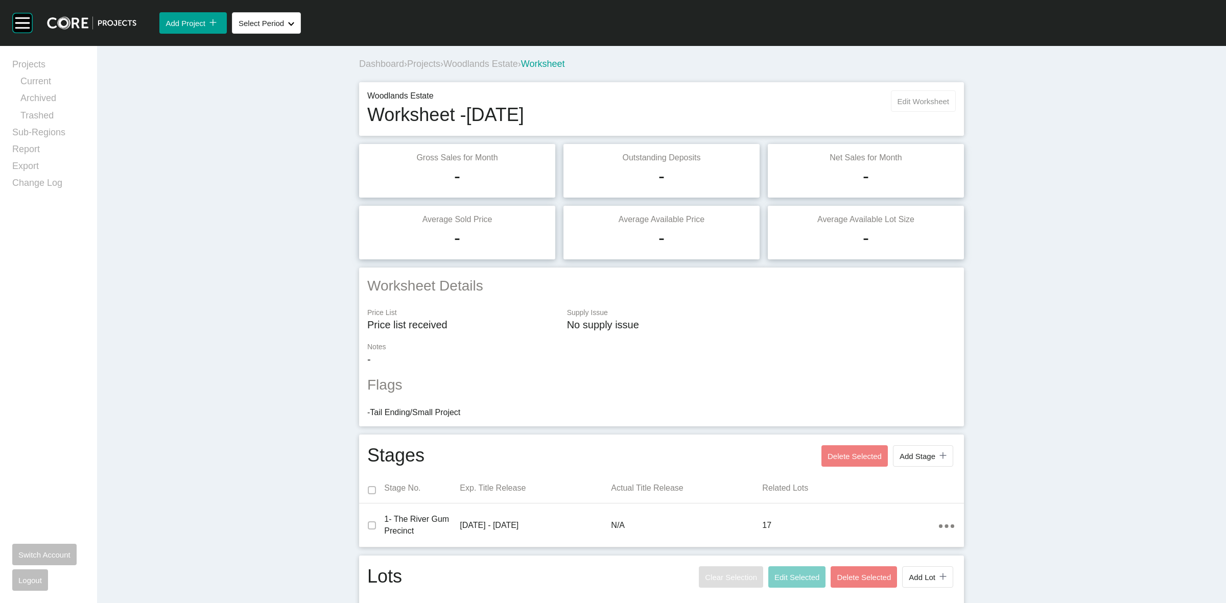
click at [907, 95] on button "Edit Worksheet" at bounding box center [923, 100] width 65 height 21
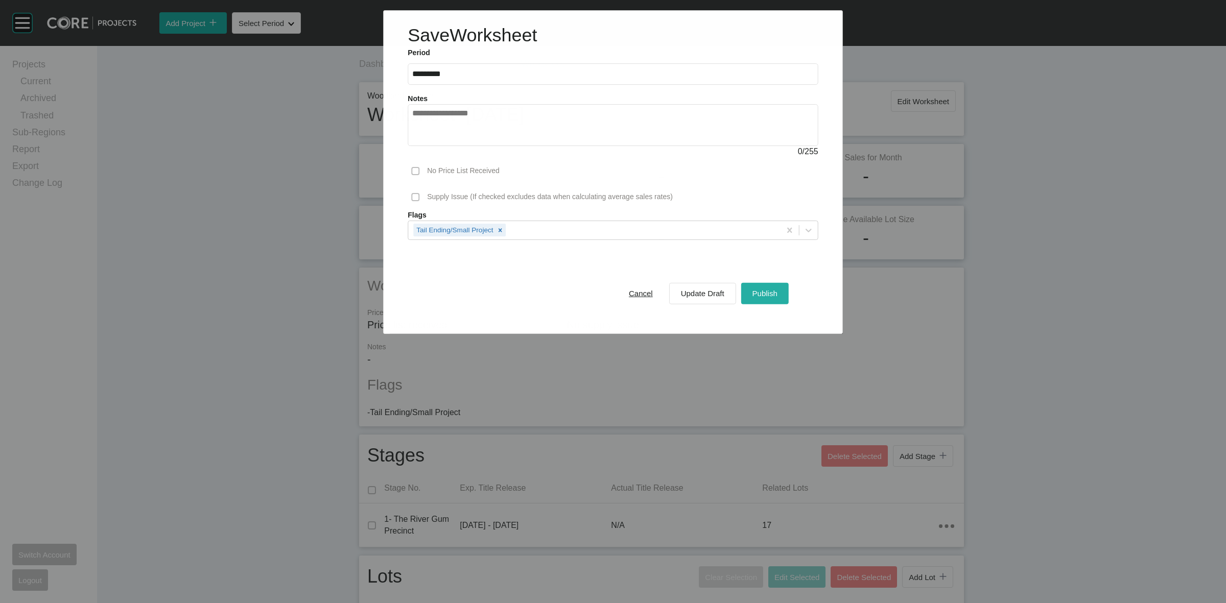
click at [775, 292] on span "Publish" at bounding box center [765, 293] width 25 height 9
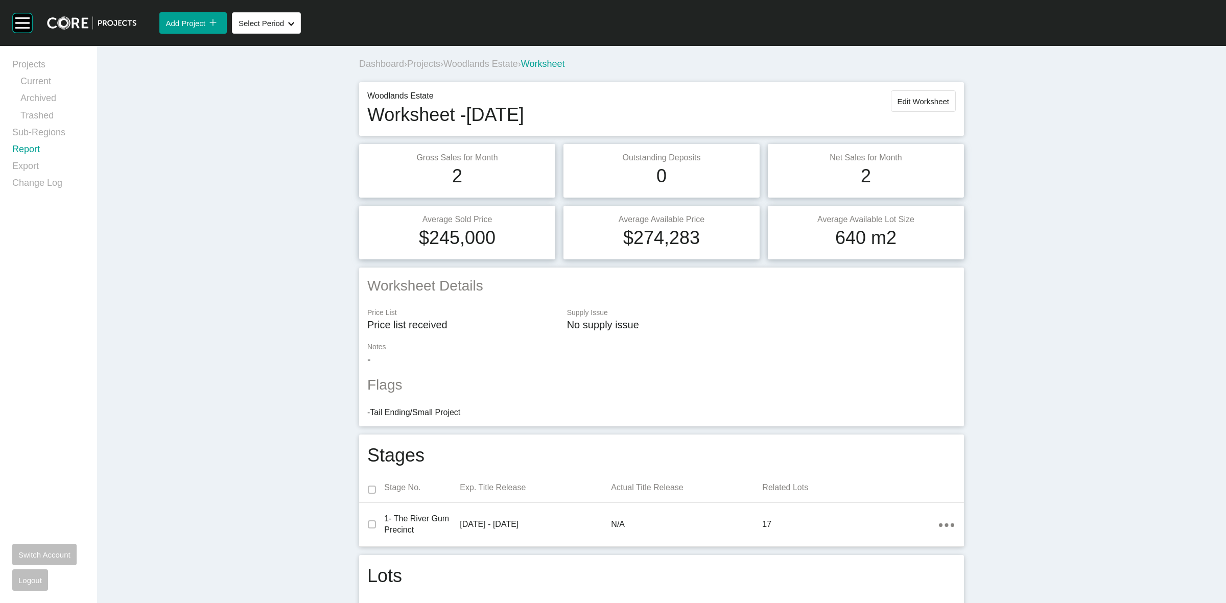
click at [31, 147] on link "Report" at bounding box center [48, 151] width 73 height 17
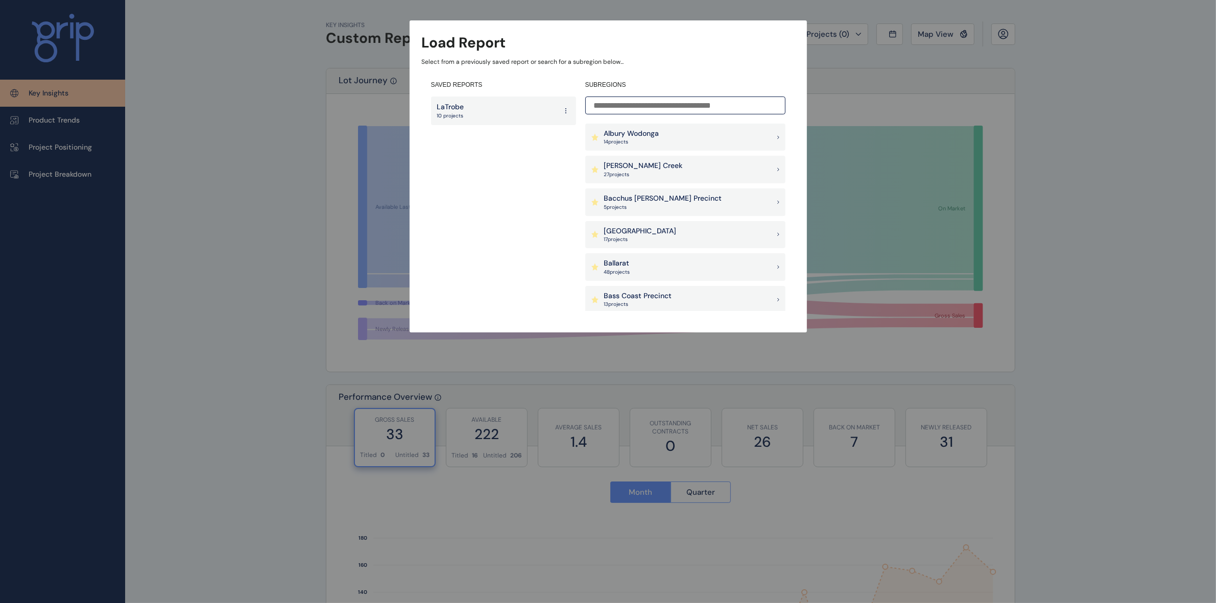
click at [616, 103] on input at bounding box center [685, 106] width 200 height 18
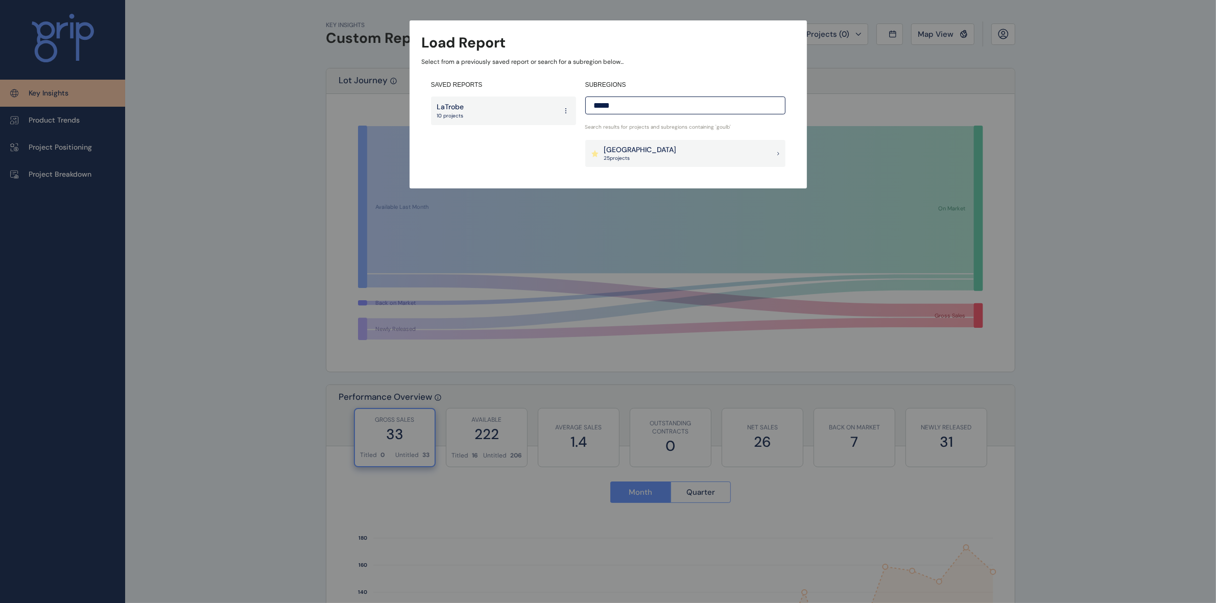
type input "*****"
click at [645, 147] on p "[GEOGRAPHIC_DATA]" at bounding box center [640, 150] width 73 height 10
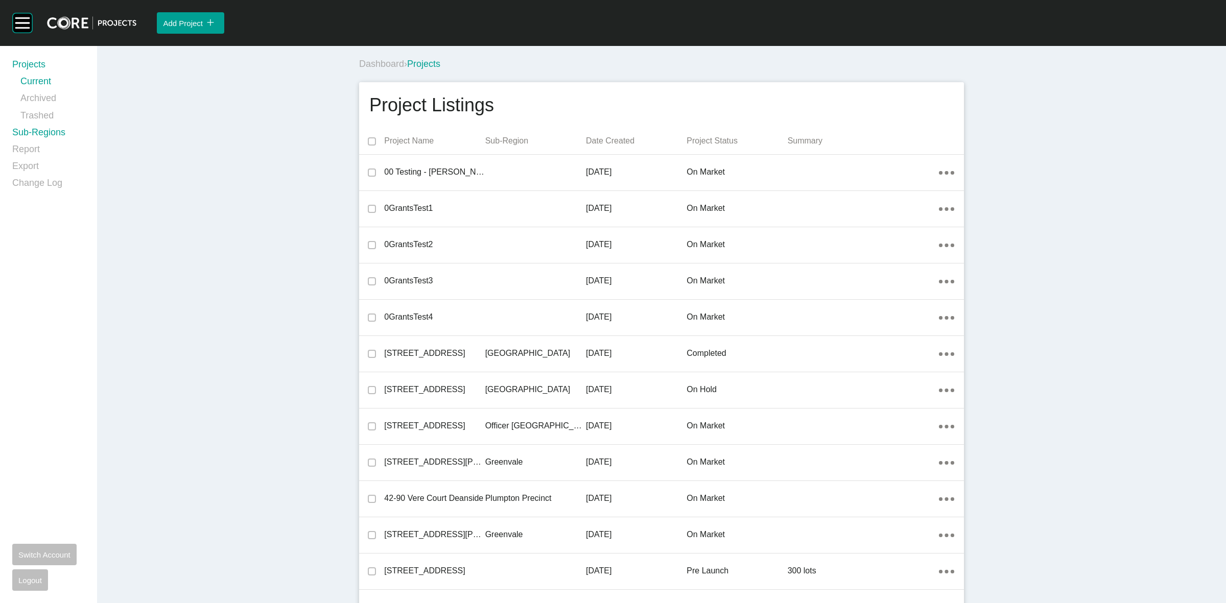
click at [30, 131] on link "Sub-Regions" at bounding box center [48, 134] width 73 height 17
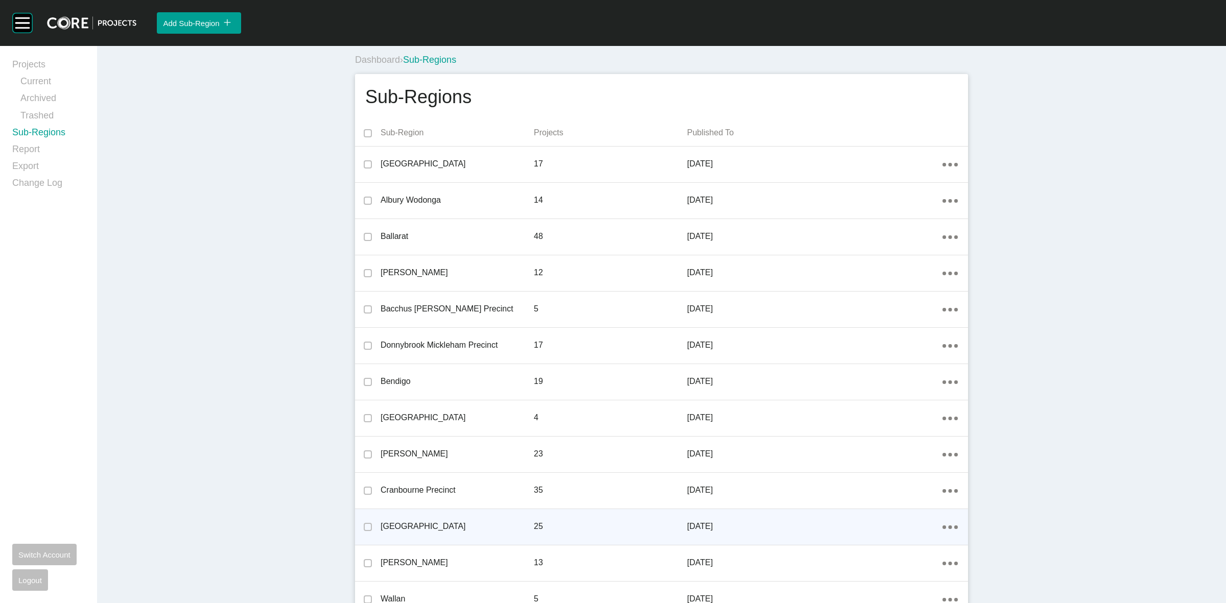
click at [950, 524] on div "Action Menu Dots Copy 6 Created with Sketch." at bounding box center [950, 526] width 15 height 11
click at [900, 510] on link "View" at bounding box center [909, 513] width 28 height 15
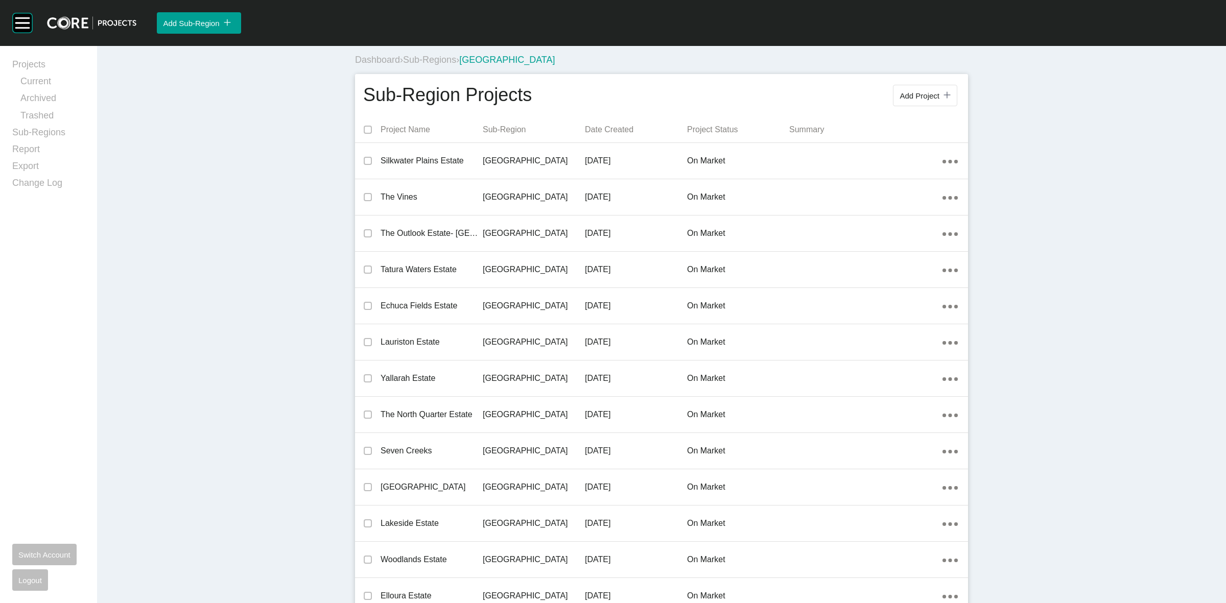
click at [442, 60] on span "Sub-Regions" at bounding box center [429, 60] width 53 height 10
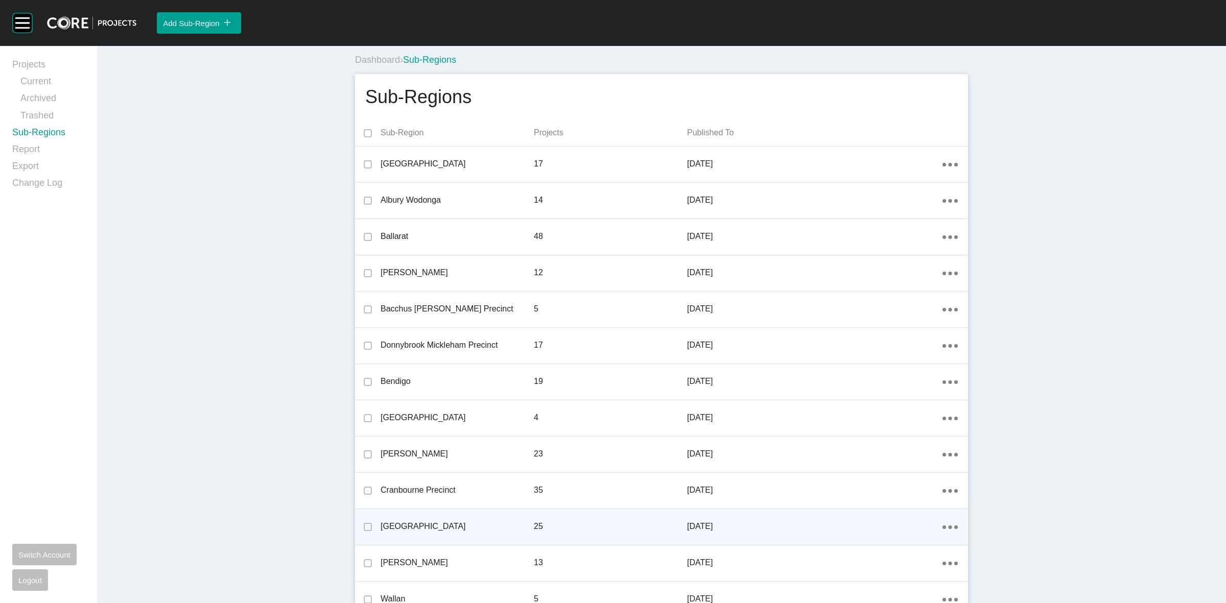
click at [943, 526] on icon "Action Menu Dots Copy 6 Created with Sketch." at bounding box center [950, 528] width 15 height 4
click at [903, 526] on link "Edit" at bounding box center [909, 528] width 28 height 15
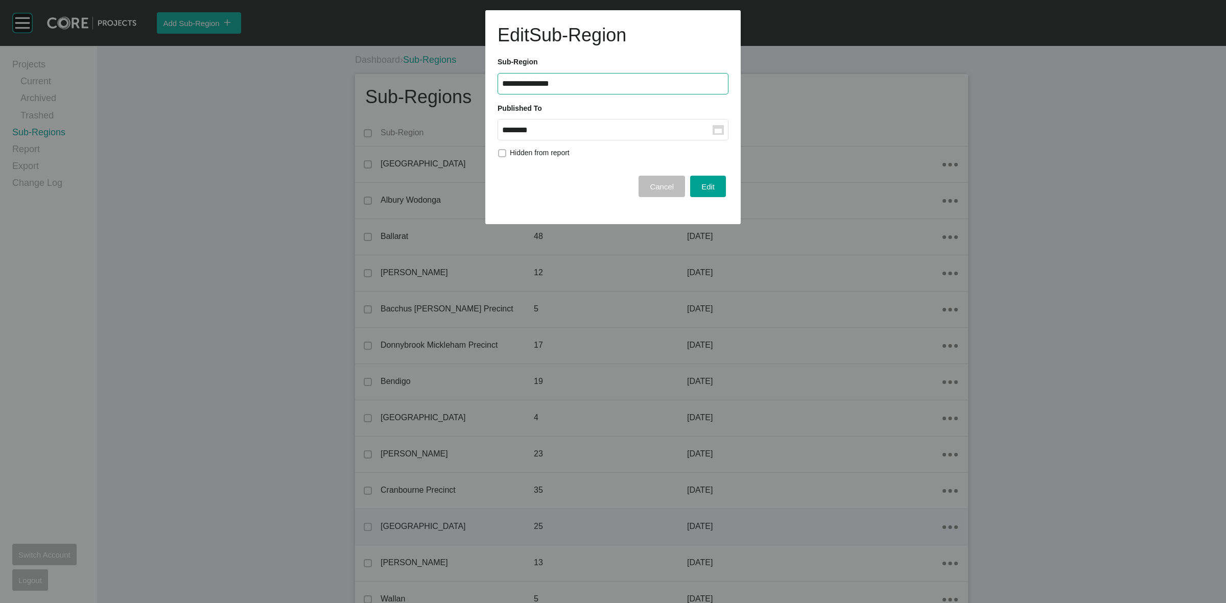
click at [632, 129] on input "********" at bounding box center [607, 130] width 210 height 9
click at [517, 208] on div "[DATE]" at bounding box center [519, 213] width 26 height 15
click at [709, 184] on span "Edit" at bounding box center [707, 186] width 13 height 9
